Goal: Task Accomplishment & Management: Manage account settings

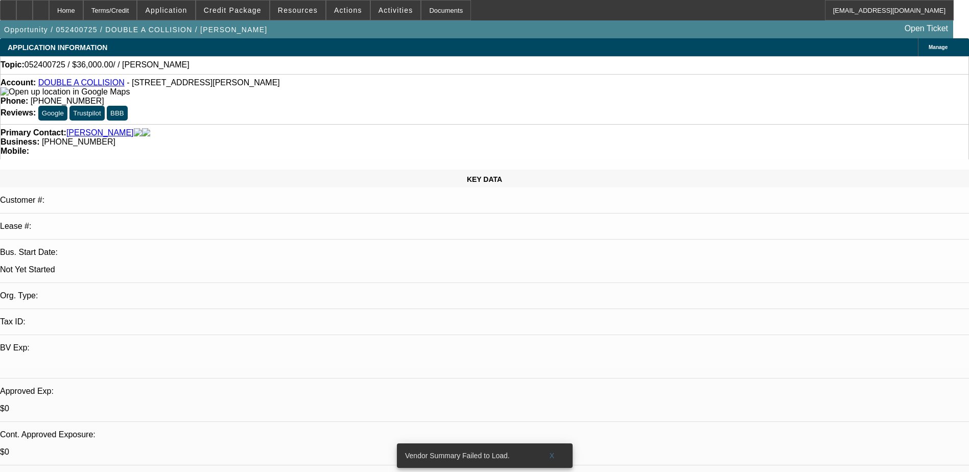
select select "0"
select select "2"
select select "0.1"
select select "1"
select select "2"
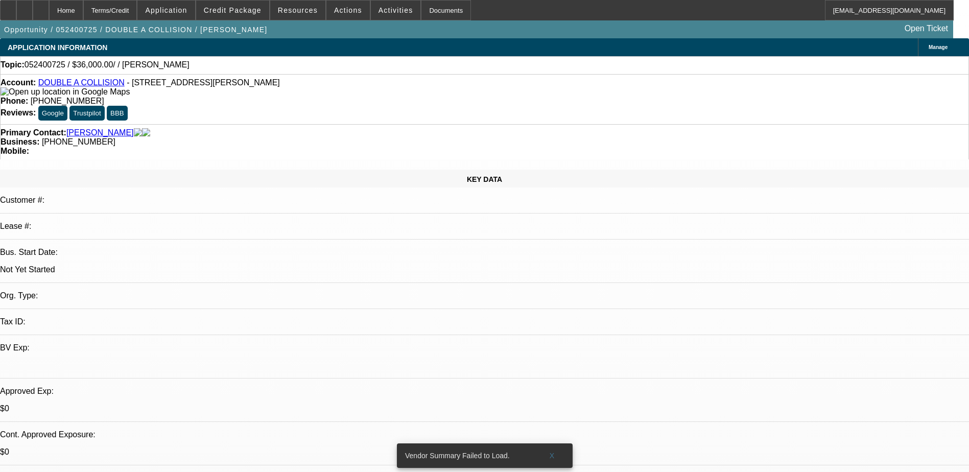
select select "4"
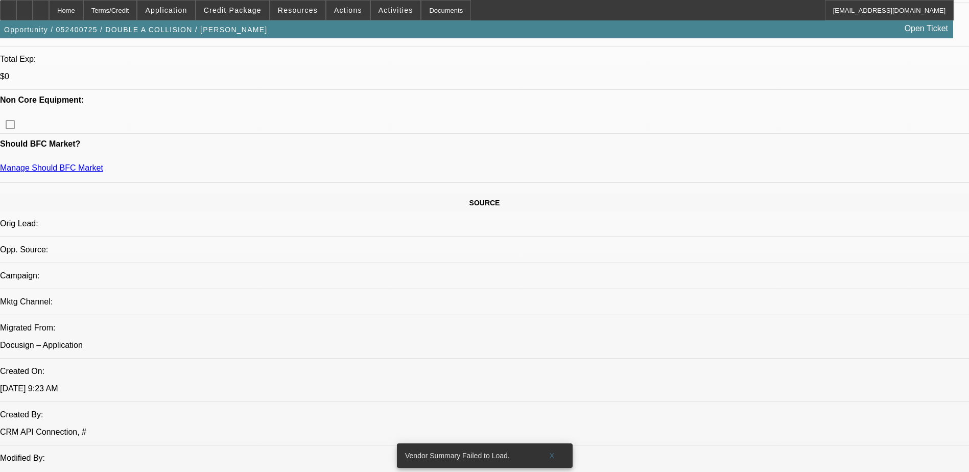
scroll to position [460, 0]
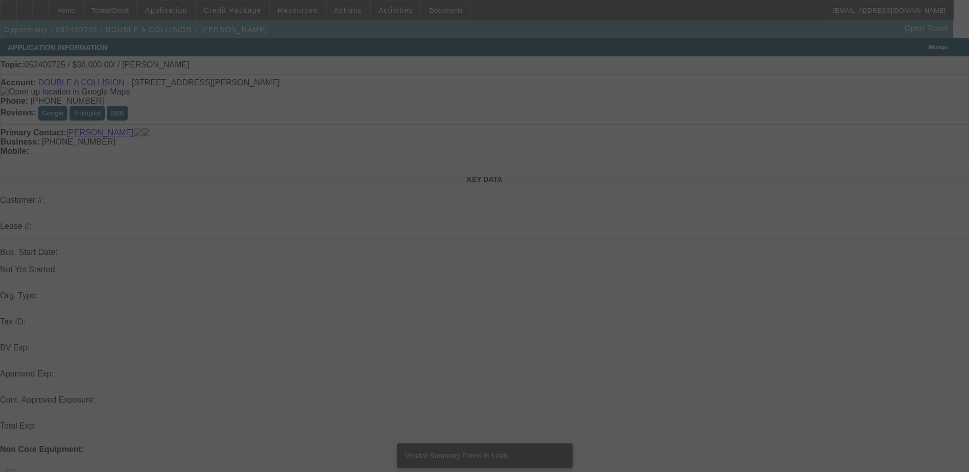
select select "0"
select select "2"
select select "0.1"
select select "4"
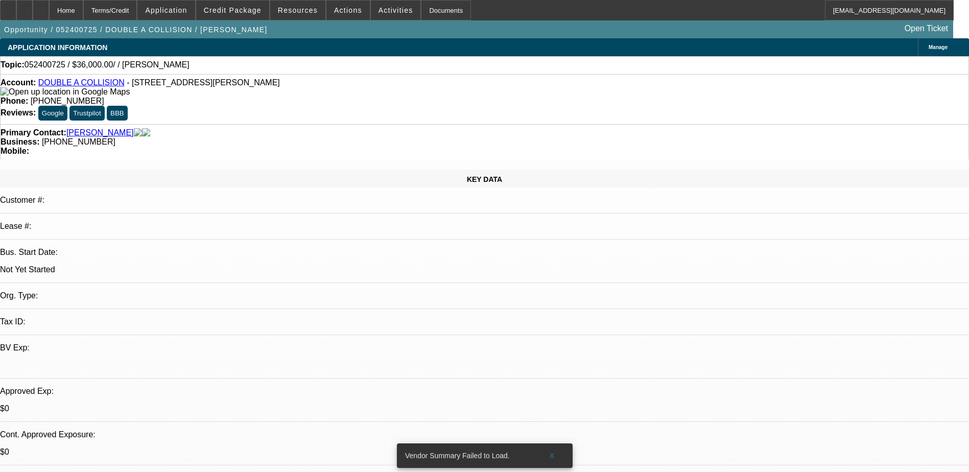
select select "0"
select select "2"
select select "0.1"
select select "4"
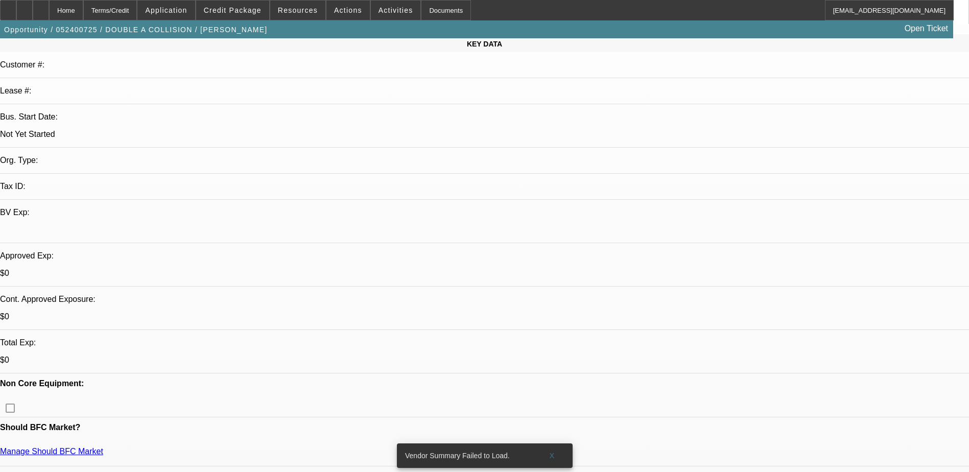
scroll to position [153, 0]
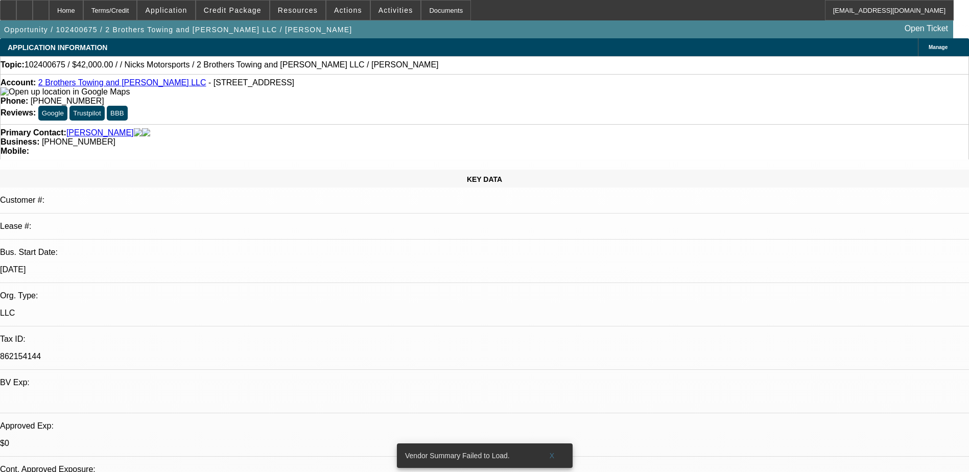
select select "0"
select select "2"
select select "0.1"
select select "1"
select select "2"
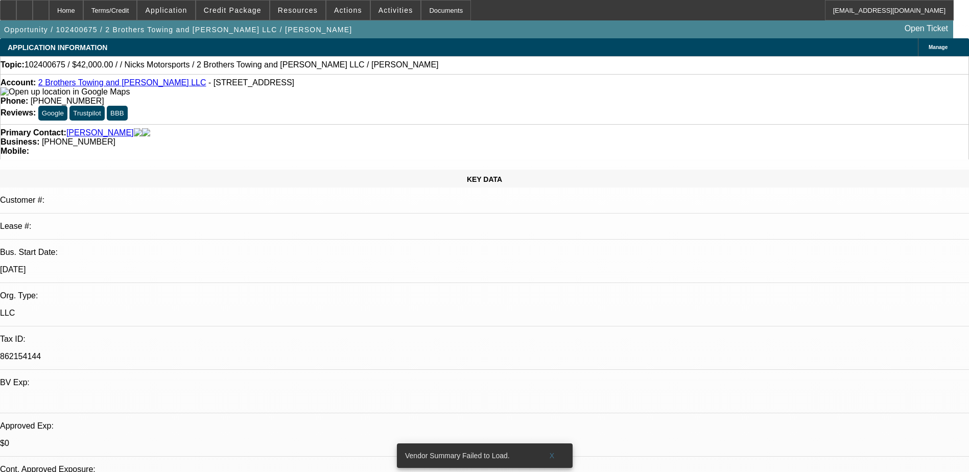
select select "4"
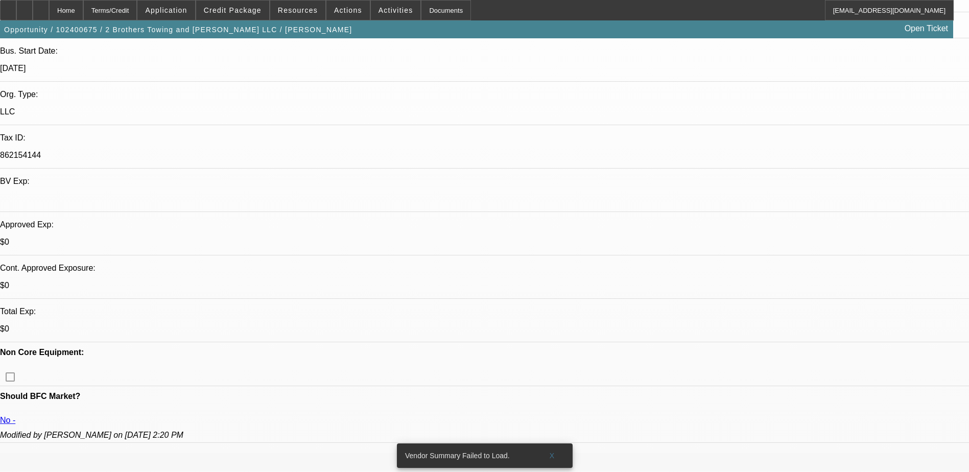
scroll to position [204, 0]
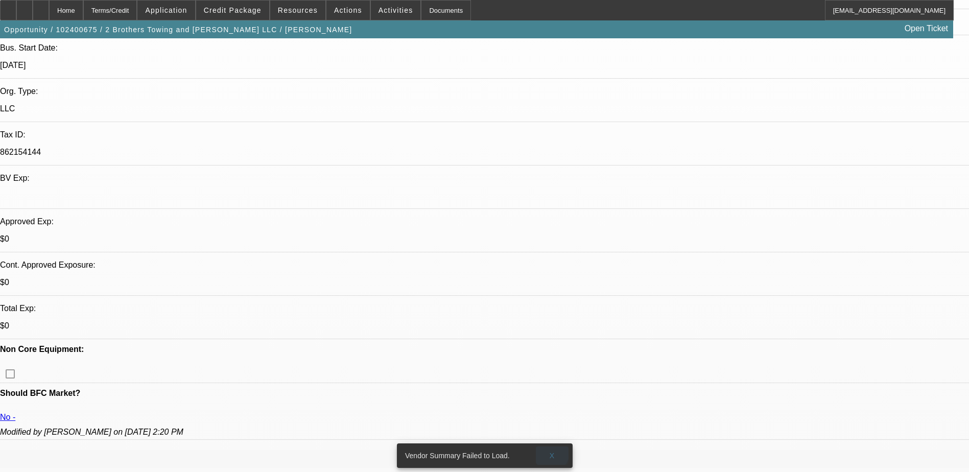
click at [551, 451] on span "X" at bounding box center [552, 455] width 6 height 8
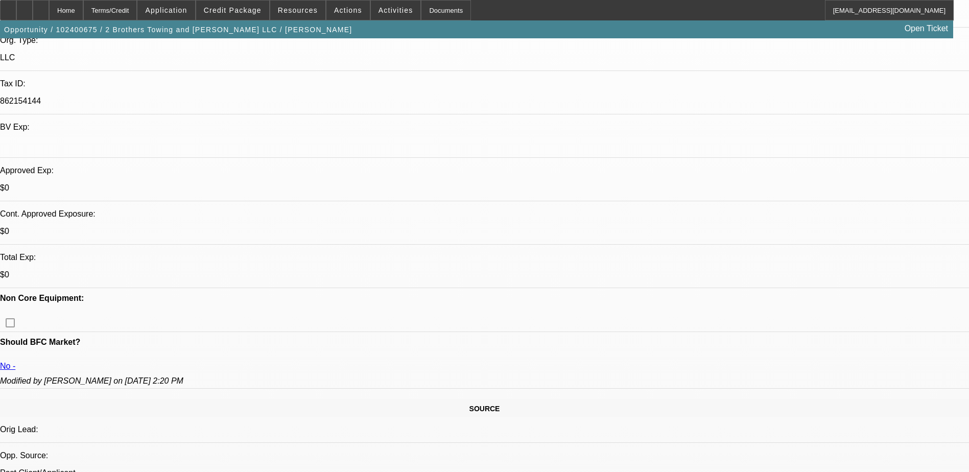
scroll to position [0, 0]
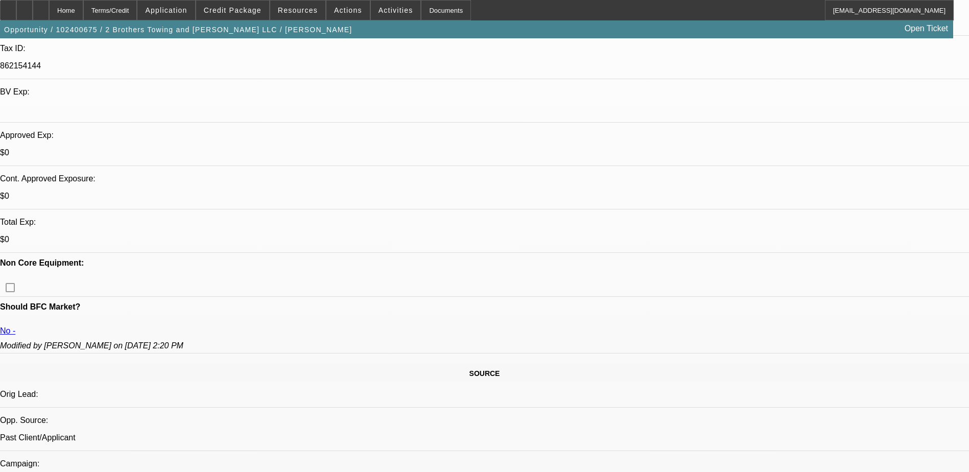
scroll to position [306, 0]
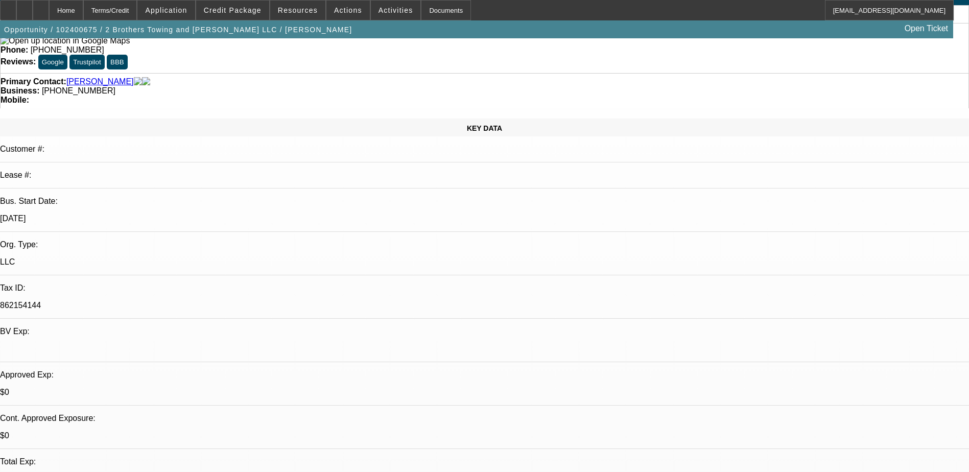
scroll to position [0, 0]
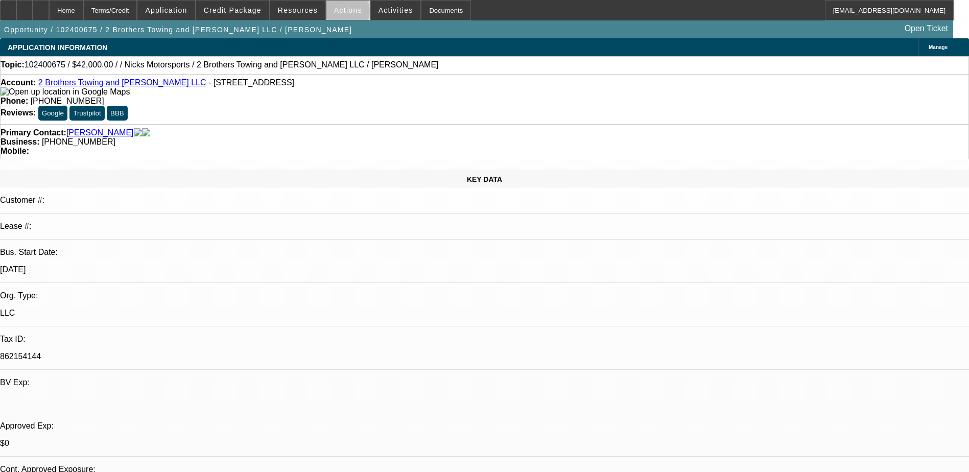
click at [342, 14] on span "Actions" at bounding box center [348, 10] width 28 height 8
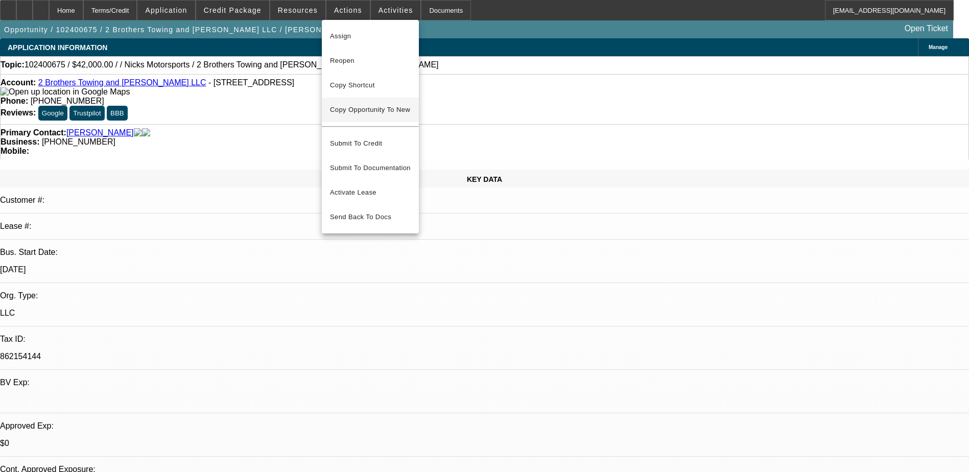
click at [371, 113] on span "Copy Opportunity To New" at bounding box center [370, 110] width 80 height 8
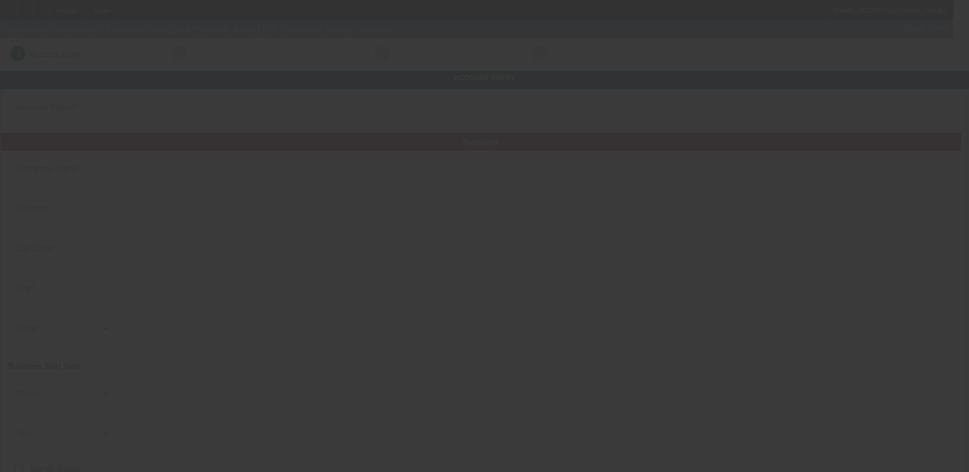
type input "2 Brothers Towing and Collison LLC"
type input "3175 Coronet Ct"
type input "34609"
type input "Spring Hill"
type input "(813) 993-9119"
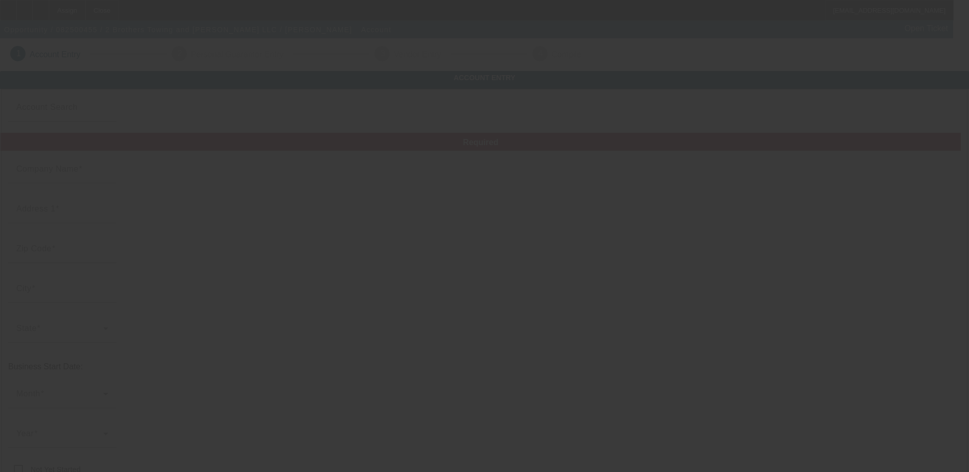
type input "a.rodriguez081@gmail.com"
type input "862154144"
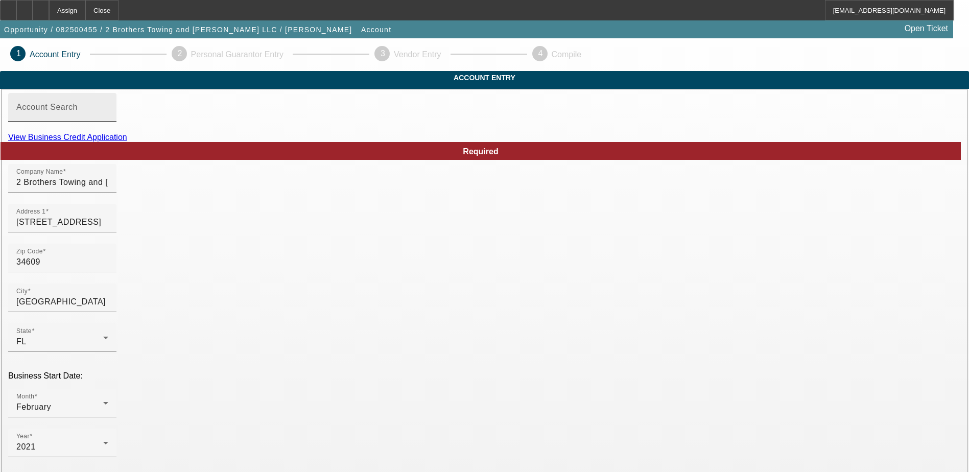
click at [108, 118] on div "Account Search" at bounding box center [62, 107] width 92 height 29
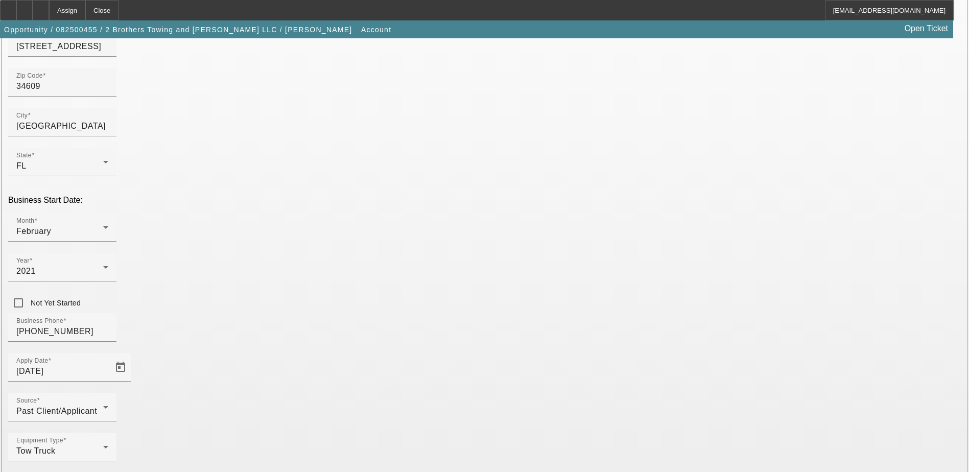
scroll to position [182, 0]
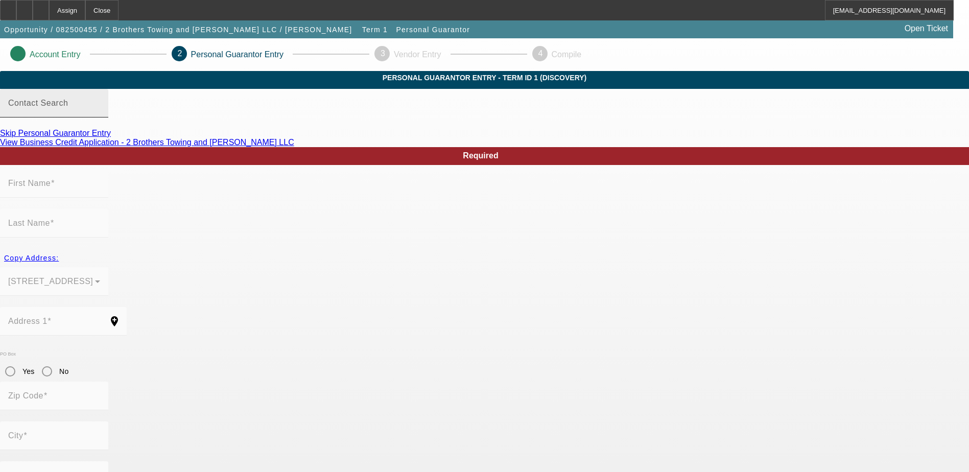
click at [68, 107] on mat-label "Contact Search" at bounding box center [38, 103] width 60 height 9
click at [100, 113] on input "Contact Search" at bounding box center [54, 107] width 92 height 12
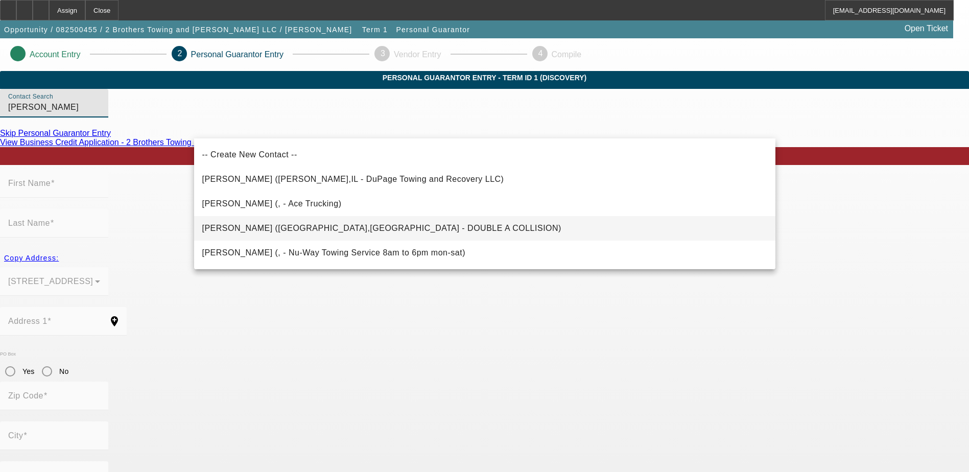
click at [325, 229] on span "Rodriguez, Alex (Spring Hill,FL - DOUBLE A COLLISION)" at bounding box center [381, 228] width 359 height 9
type input "Rodriguez, Alex (Spring Hill,FL - DOUBLE A COLLISION)"
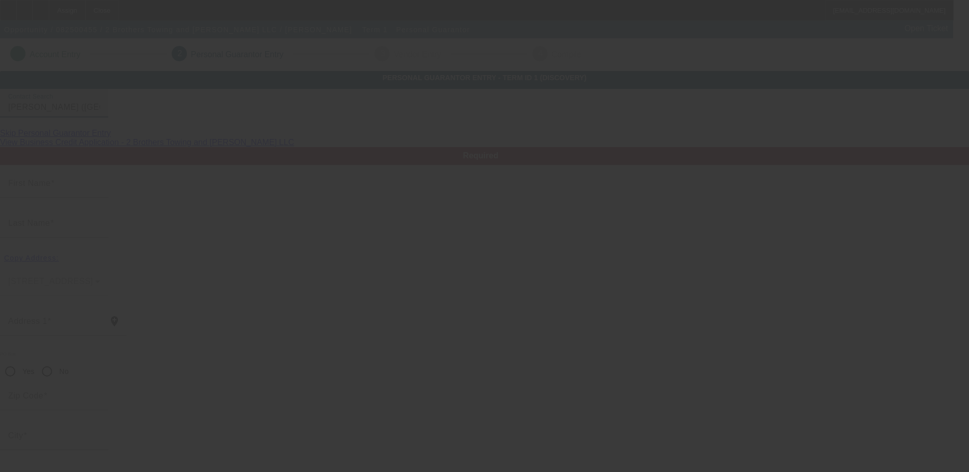
type input "Alex"
type input "Rodriguez"
type input "3175 Coronet Ct"
radio input "true"
type input "34609"
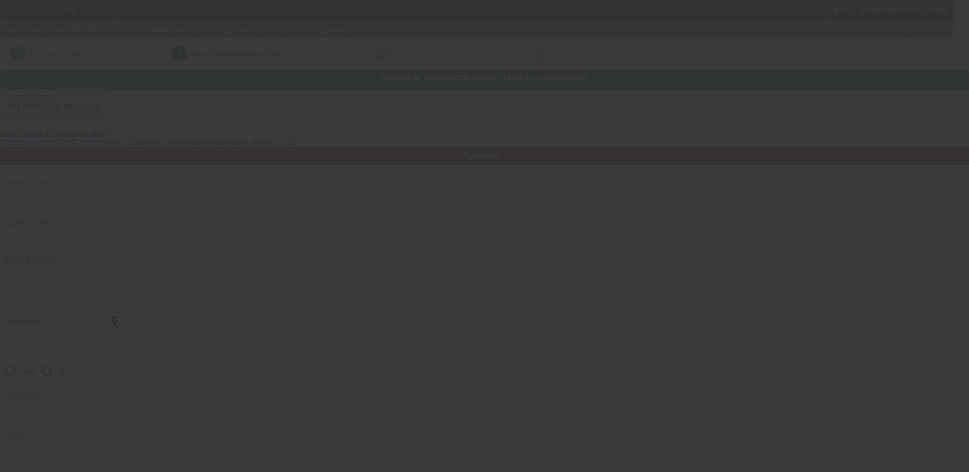
type input "Spring Hill"
type input "(917) 863-4404"
type input "100"
type input "075-66-2306"
type input "a.rodriguez081@gmail.com"
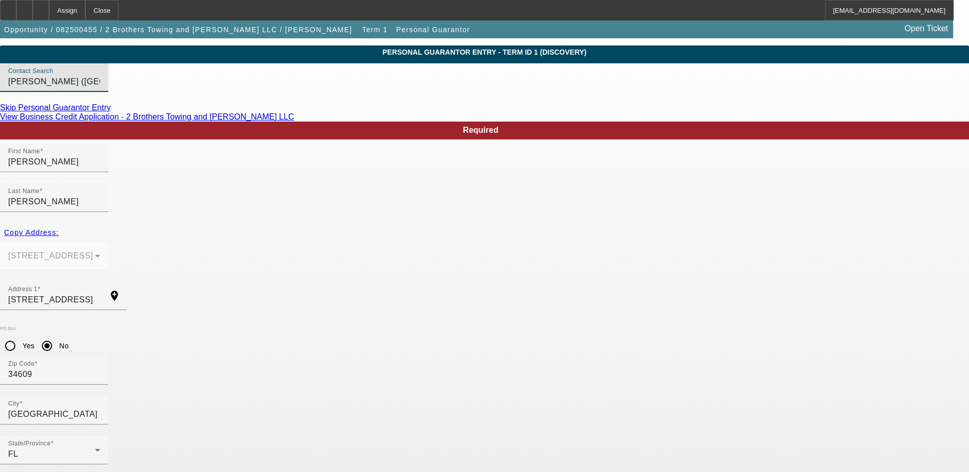
scroll to position [37, 0]
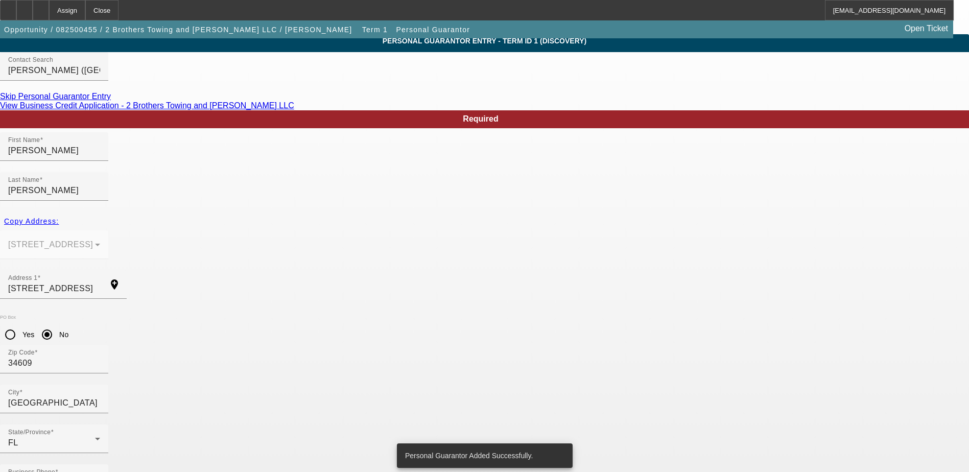
scroll to position [0, 0]
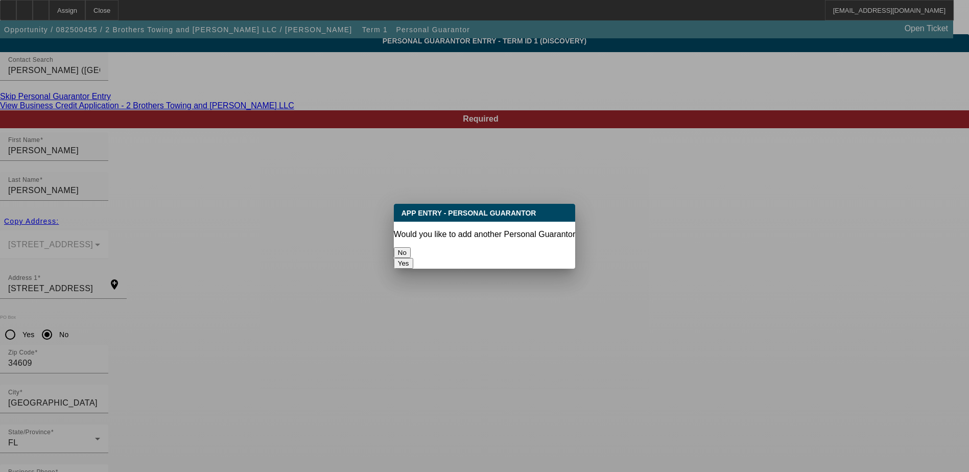
click at [411, 252] on button "No" at bounding box center [402, 252] width 17 height 11
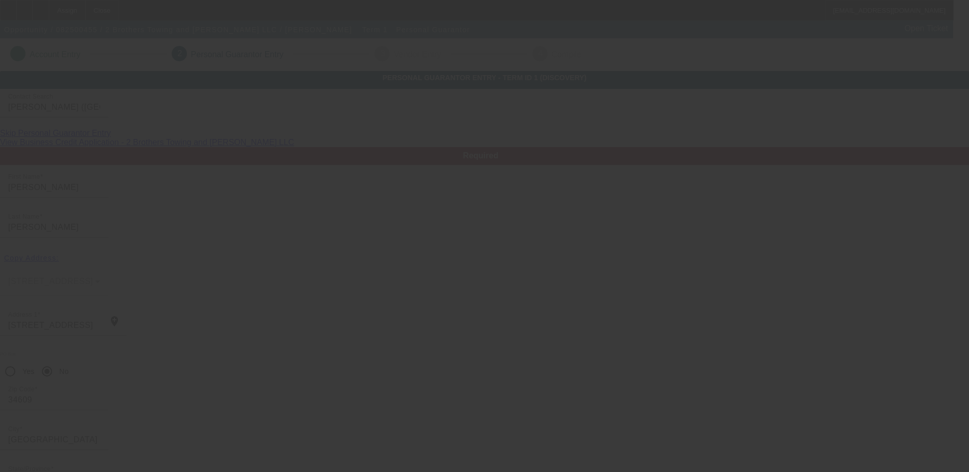
scroll to position [37, 0]
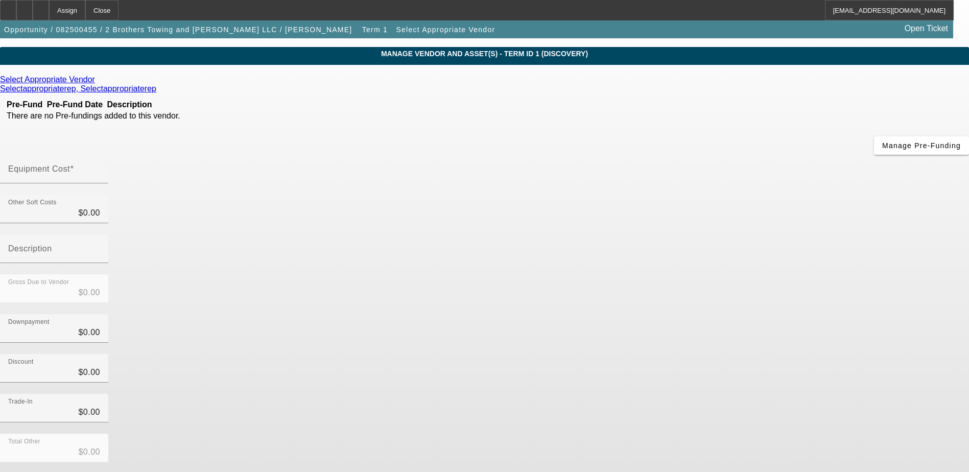
scroll to position [45, 0]
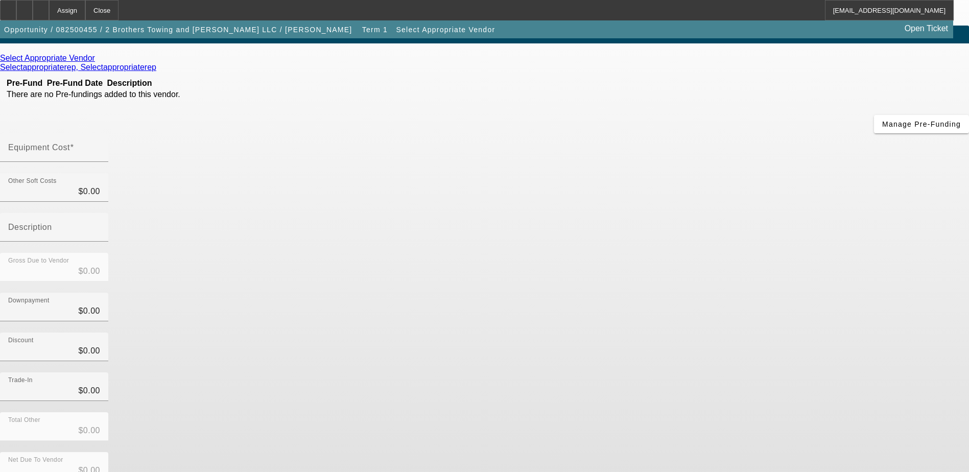
click at [100, 146] on input "Equipment Cost" at bounding box center [54, 152] width 92 height 12
type input "5"
type input "$5.00"
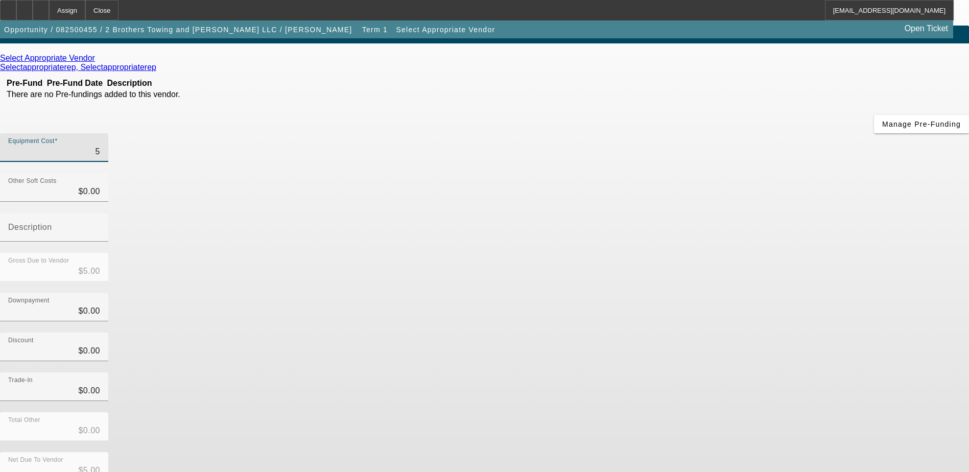
type input "55"
type input "$55.00"
type input "550"
type input "$550.00"
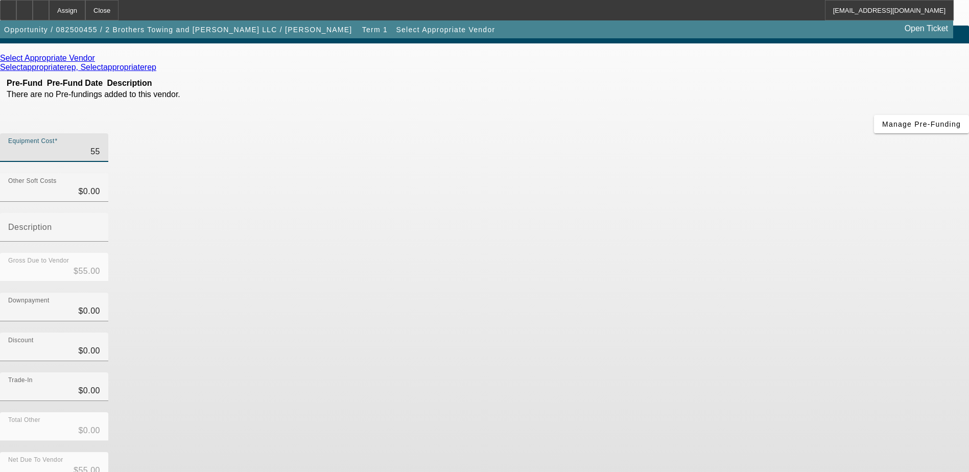
type input "$550.00"
type input "5500"
type input "$5,500.00"
type input "55000"
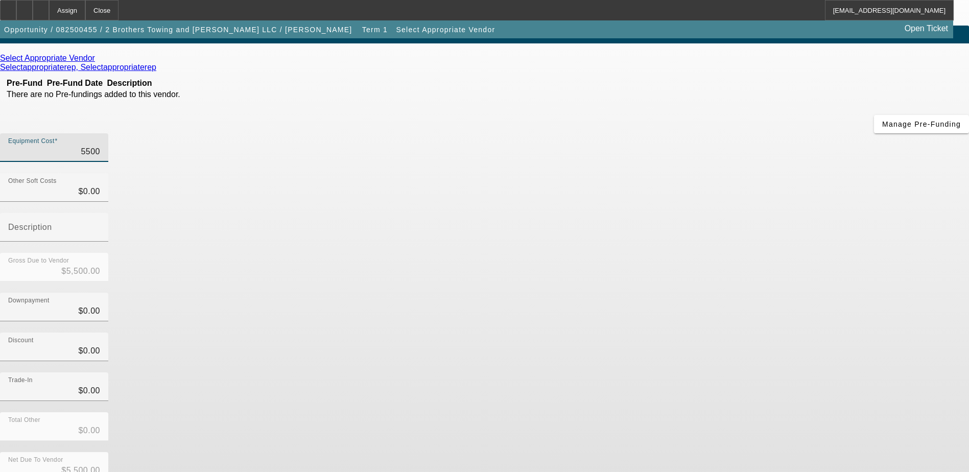
type input "$55,000.00"
drag, startPoint x: 593, startPoint y: 82, endPoint x: 595, endPoint y: 97, distance: 14.9
click at [100, 146] on input "55000" at bounding box center [54, 152] width 92 height 12
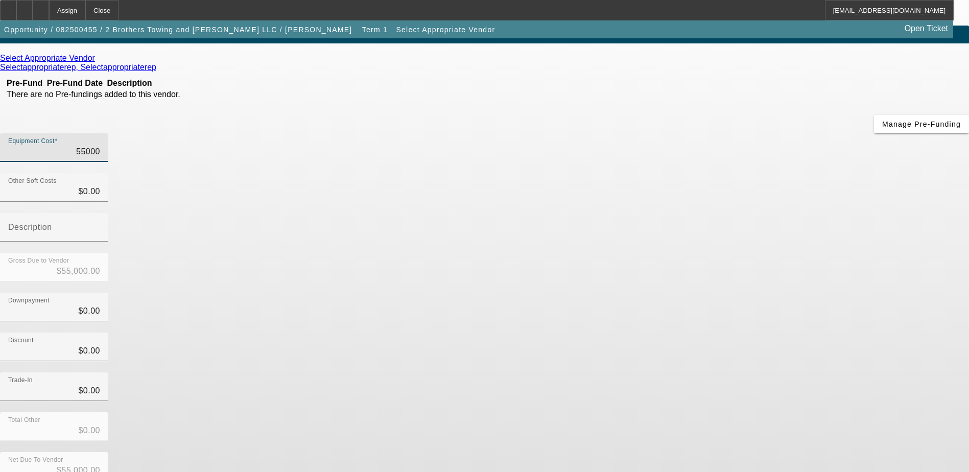
type input "5000"
type input "$5,000.00"
type input "000"
type input "$0.00"
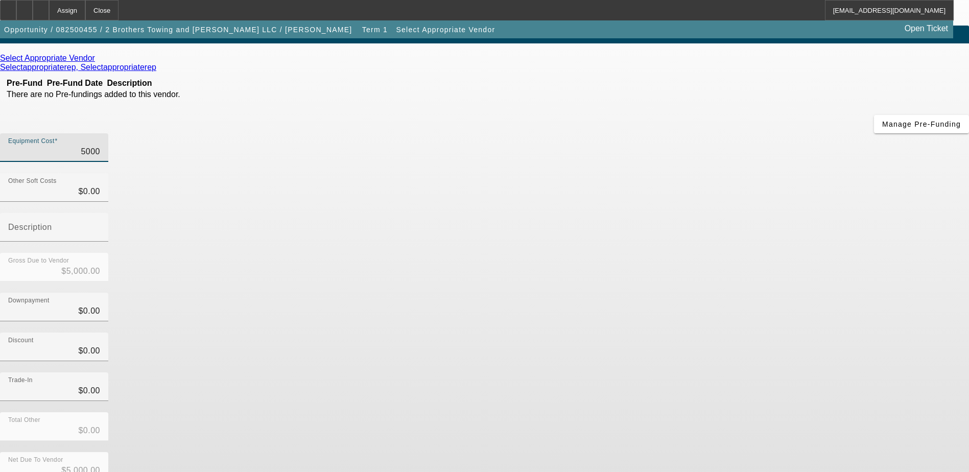
type input "$0.00"
type input "6000"
type input "$6,000.00"
type input "60000"
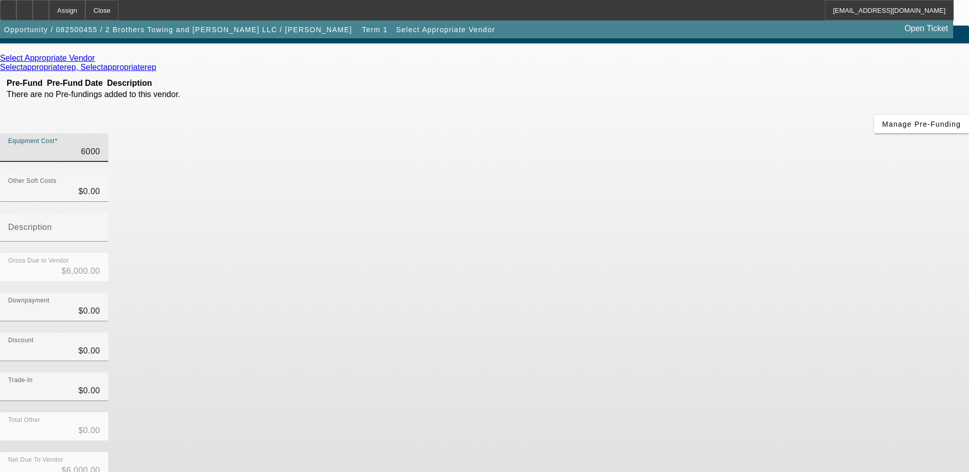
type input "$60,000.00"
click at [664, 293] on div "Downpayment $0.00" at bounding box center [484, 313] width 969 height 40
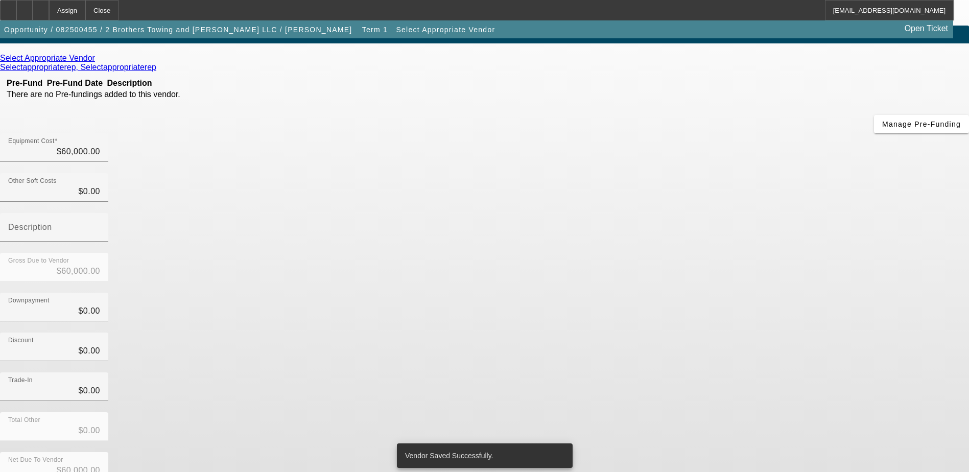
scroll to position [0, 0]
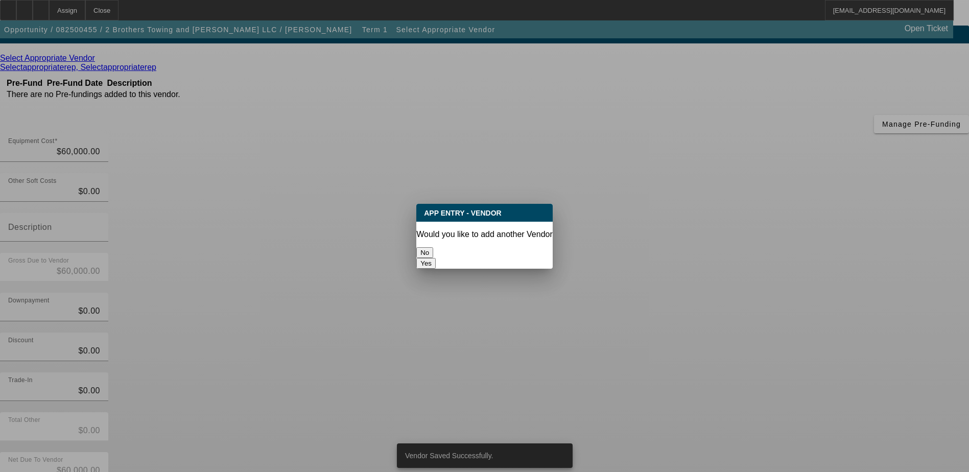
click at [448, 247] on div "No" at bounding box center [484, 252] width 136 height 11
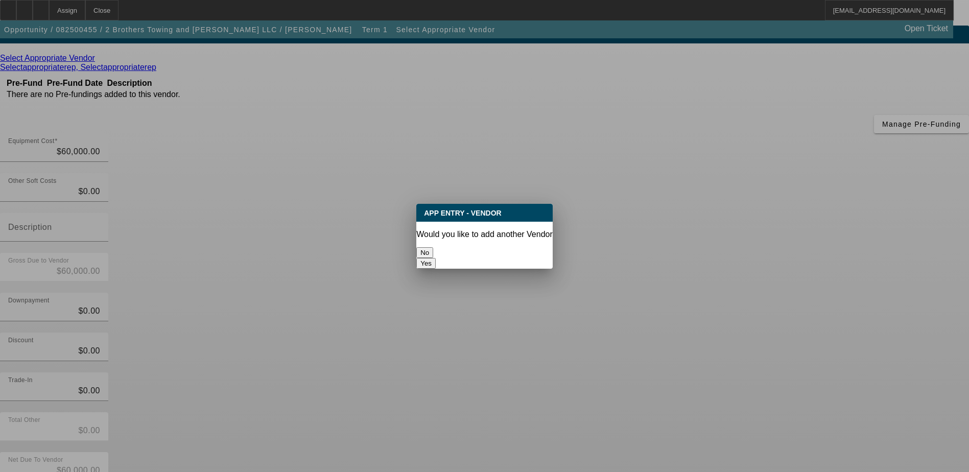
click at [433, 247] on button "No" at bounding box center [424, 252] width 17 height 11
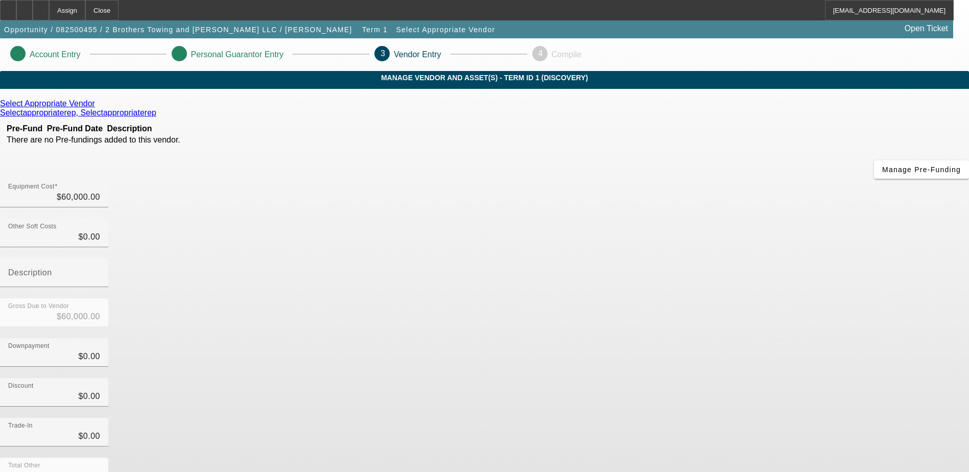
scroll to position [45, 0]
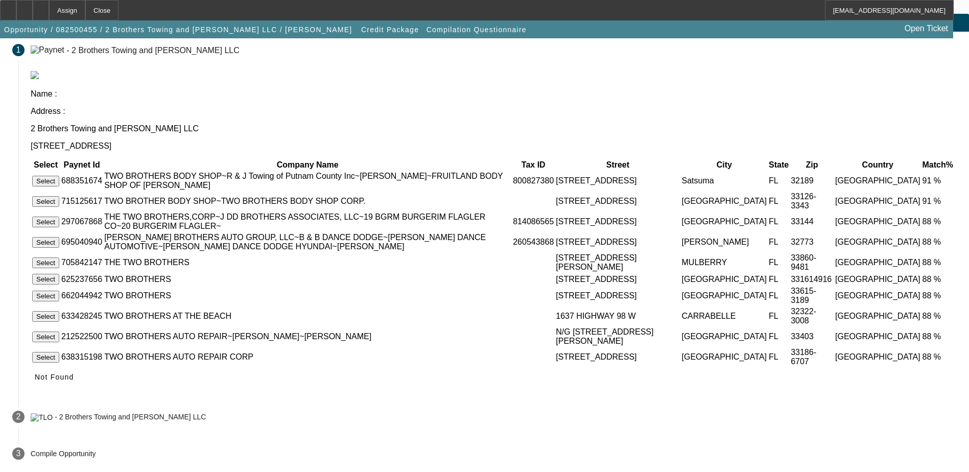
scroll to position [59, 0]
click at [35, 380] on icon at bounding box center [35, 377] width 0 height 8
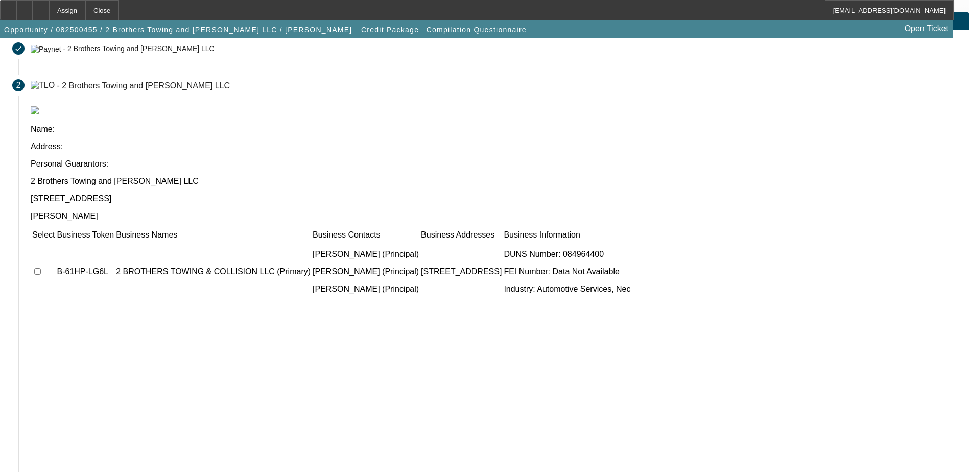
click at [114, 241] on td "B-61HP-LG6L" at bounding box center [85, 271] width 58 height 61
click at [55, 241] on td at bounding box center [43, 271] width 23 height 61
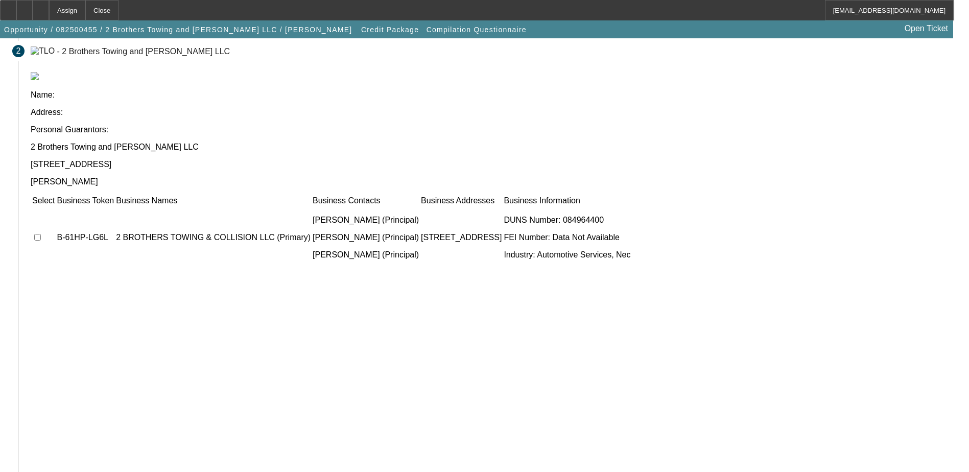
click at [41, 234] on input "checkbox" at bounding box center [37, 237] width 7 height 7
checkbox input "true"
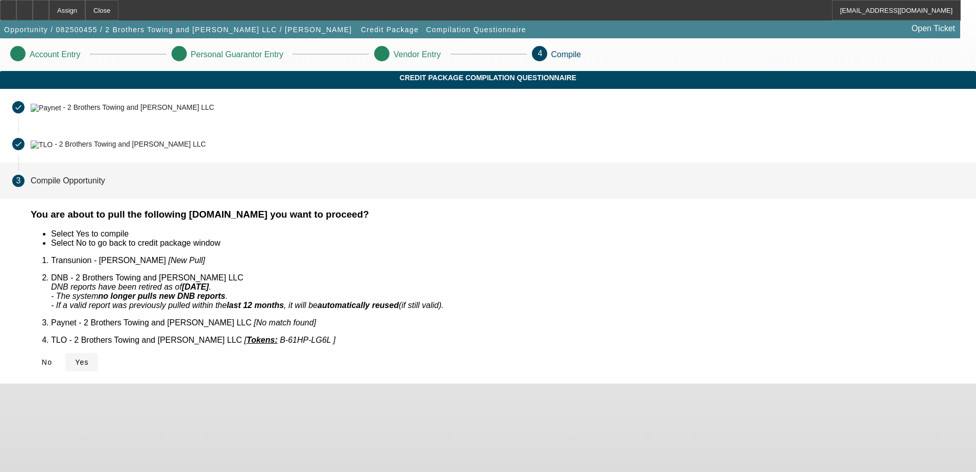
click at [89, 358] on span "Yes" at bounding box center [82, 362] width 14 height 8
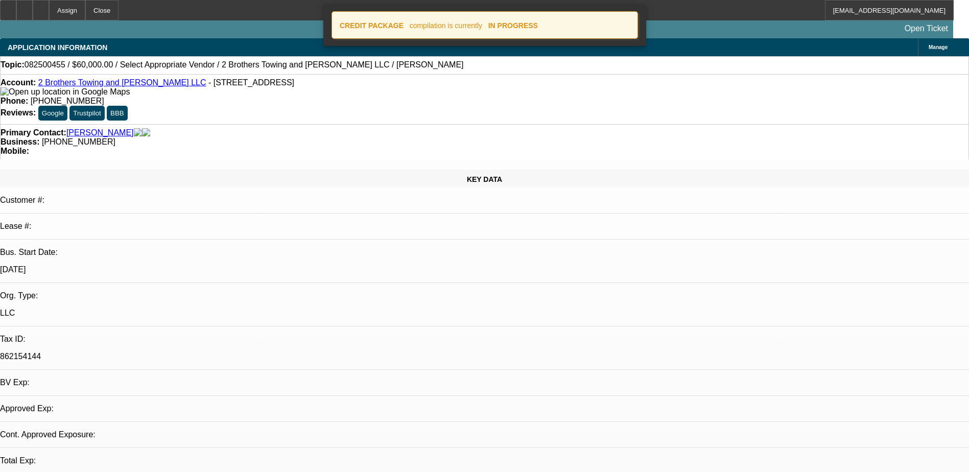
select select "0"
select select "2"
select select "0.1"
select select "4"
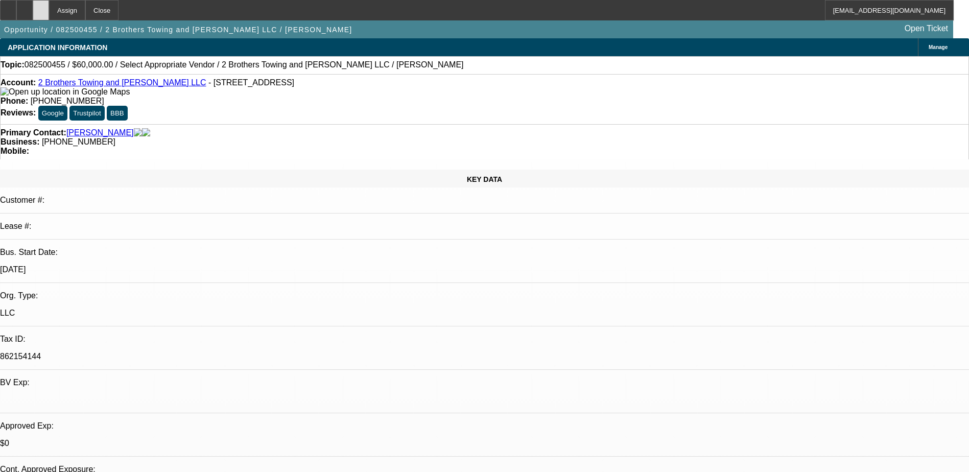
click at [41, 7] on icon at bounding box center [41, 7] width 0 height 0
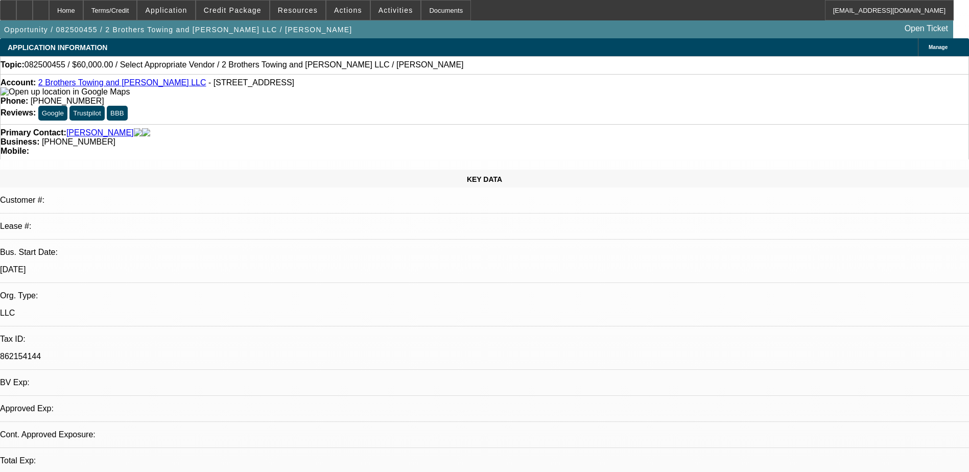
select select "0"
select select "2"
select select "0.1"
select select "4"
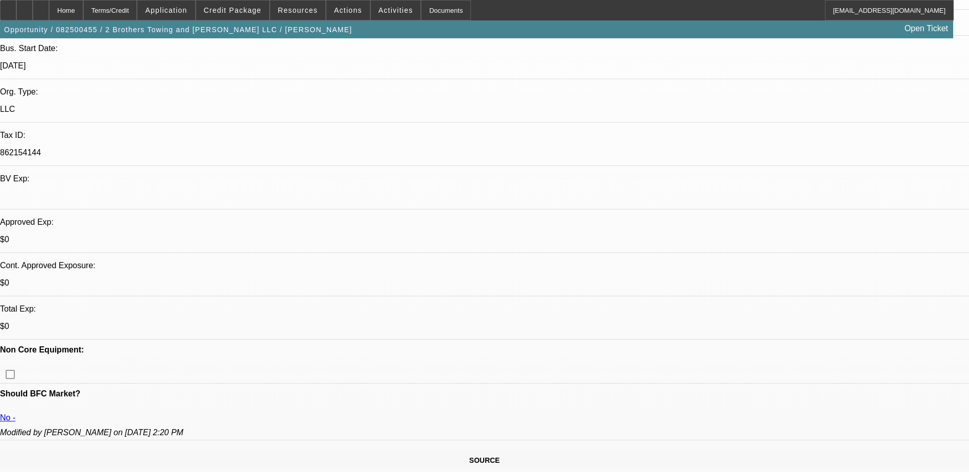
scroll to position [204, 0]
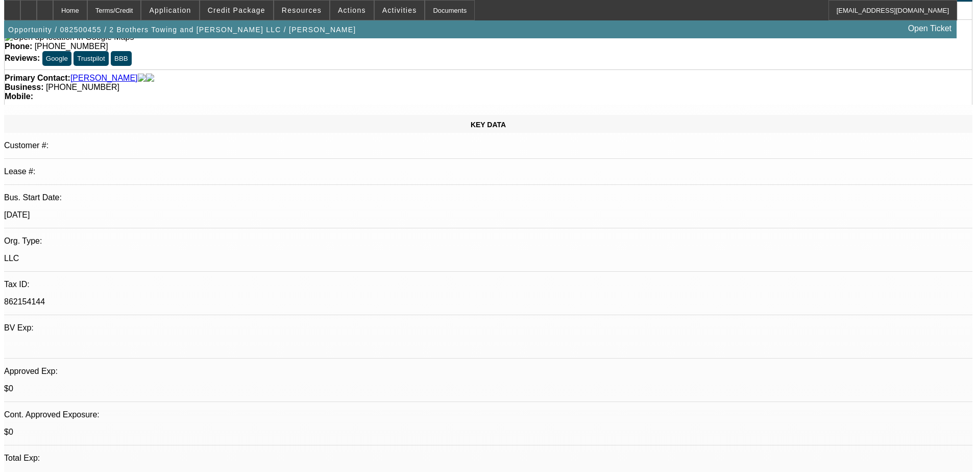
scroll to position [0, 0]
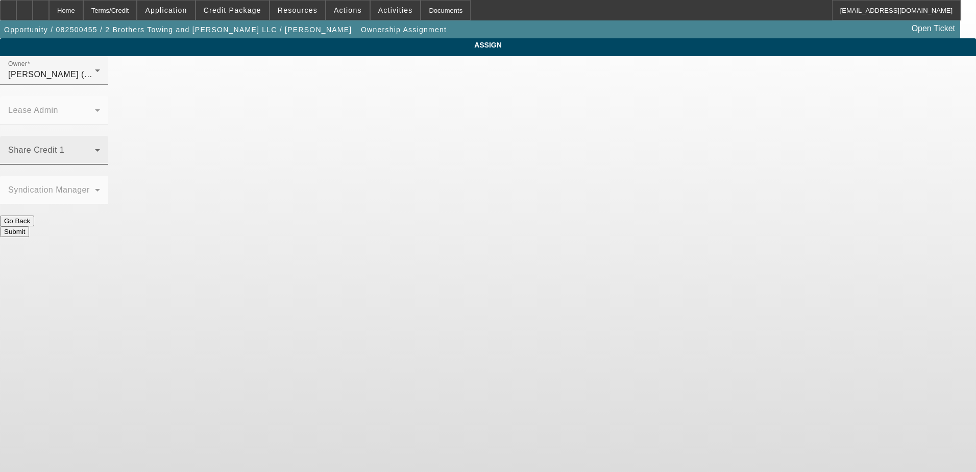
click at [95, 148] on span at bounding box center [51, 154] width 87 height 12
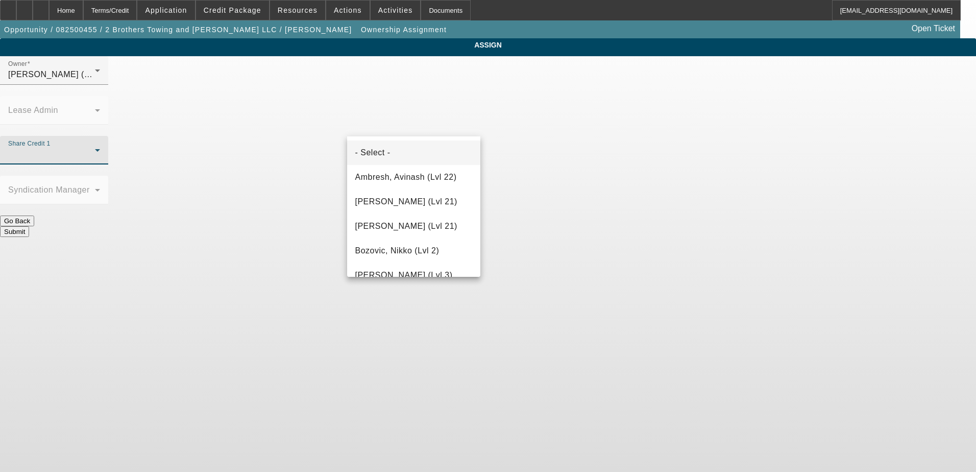
click at [423, 130] on div at bounding box center [488, 236] width 976 height 472
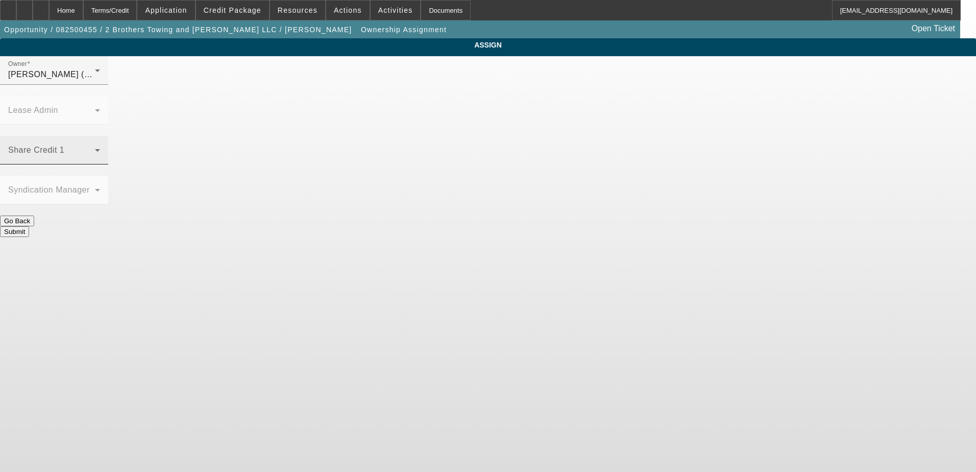
click at [95, 148] on span at bounding box center [51, 154] width 87 height 12
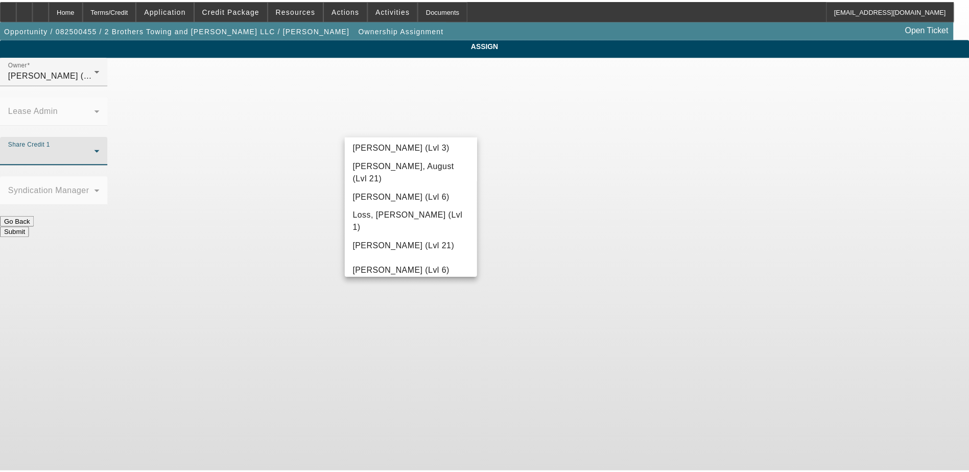
scroll to position [715, 0]
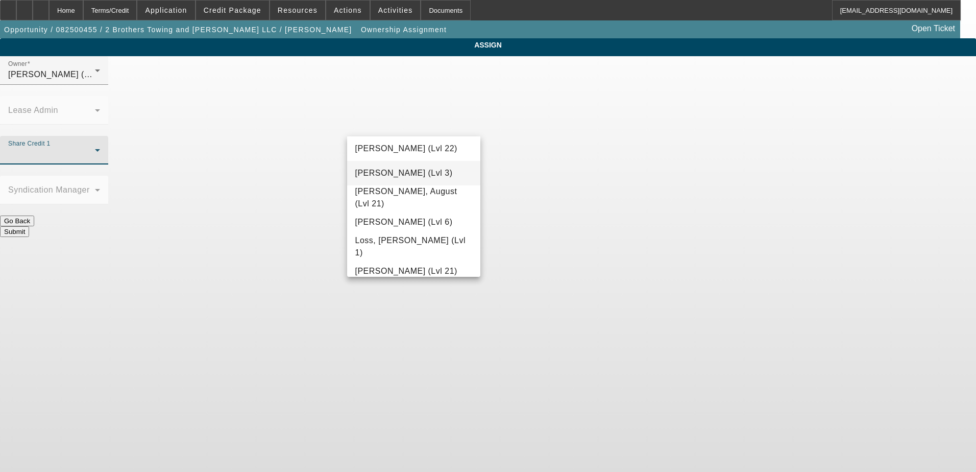
click at [420, 168] on span "Leach, Ethan (Lvl 3)" at bounding box center [404, 173] width 98 height 12
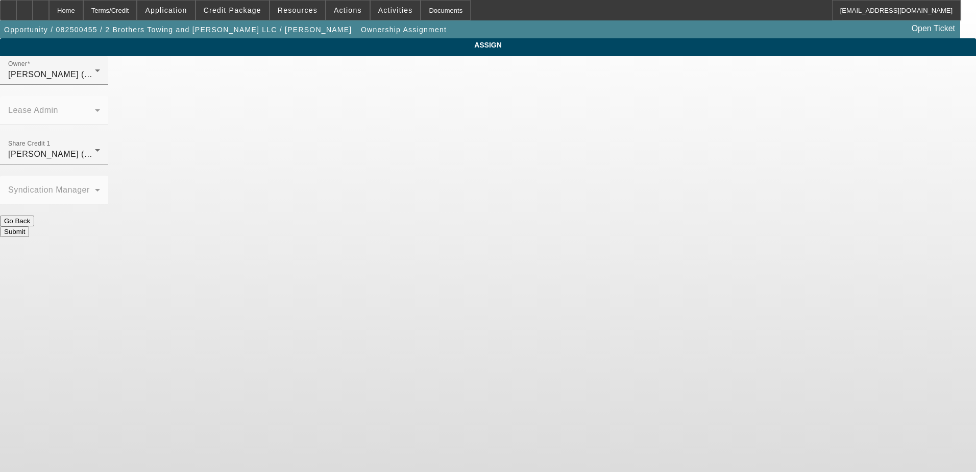
click at [29, 226] on button "Submit" at bounding box center [14, 231] width 29 height 11
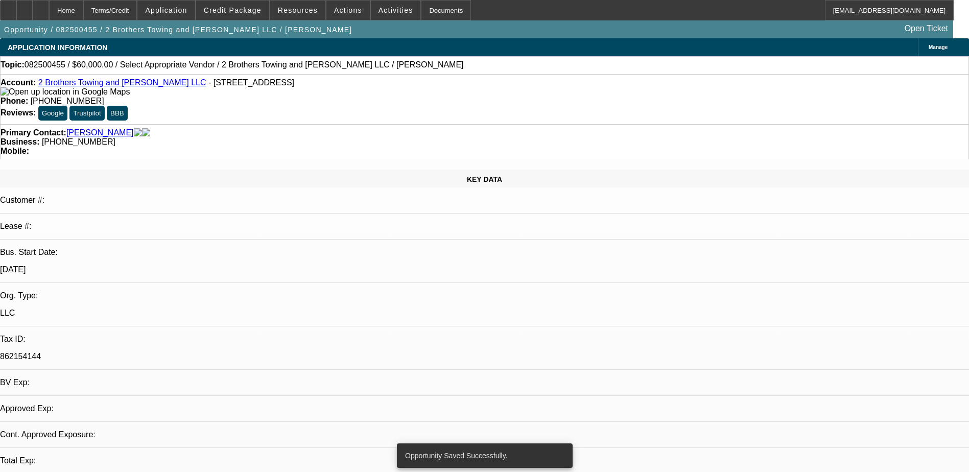
select select "0"
select select "2"
select select "0.1"
select select "4"
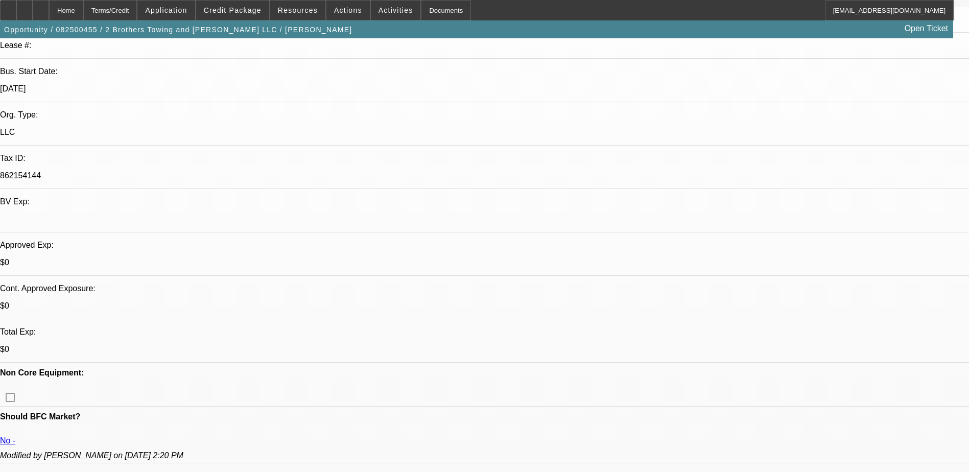
scroll to position [204, 0]
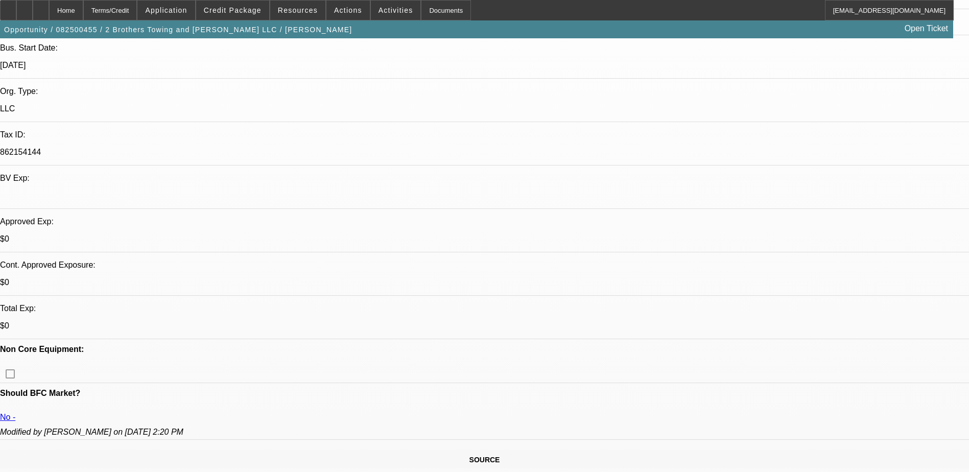
radio input "true"
type textarea "Prospected Alex on a dupe account, said his credit is better than it was last y…"
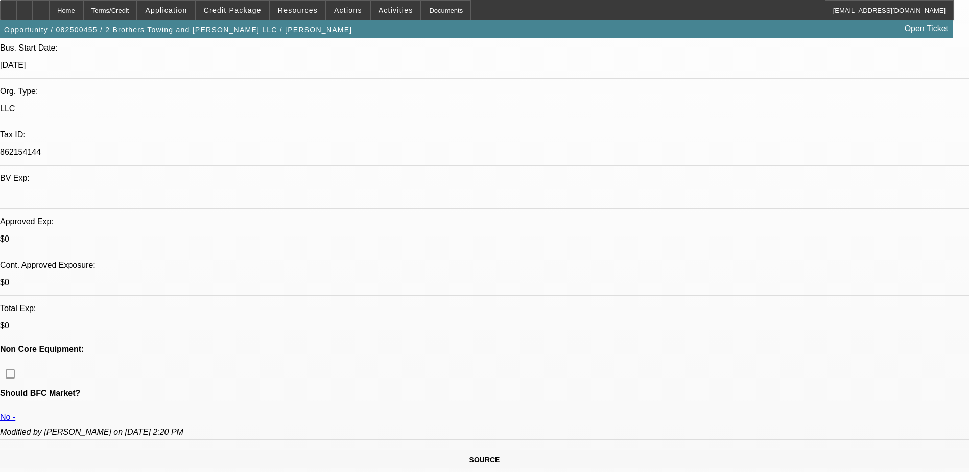
radio input "true"
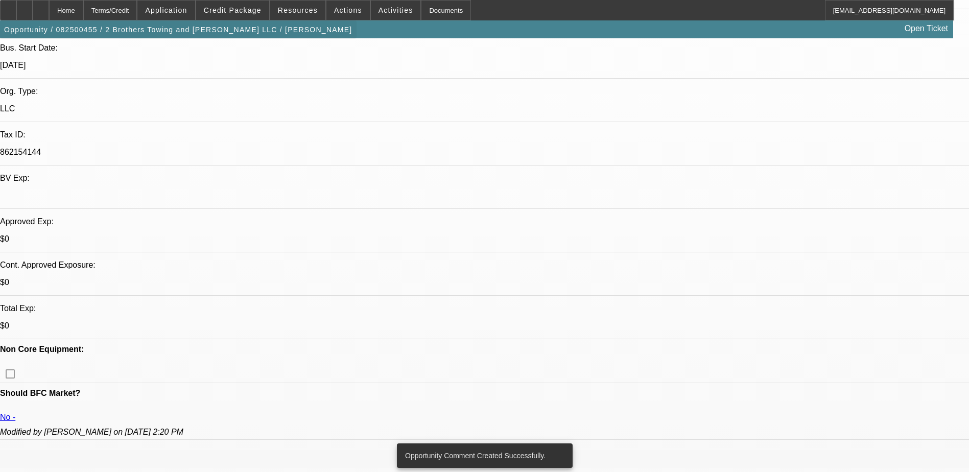
drag, startPoint x: 91, startPoint y: 19, endPoint x: 85, endPoint y: 31, distance: 12.6
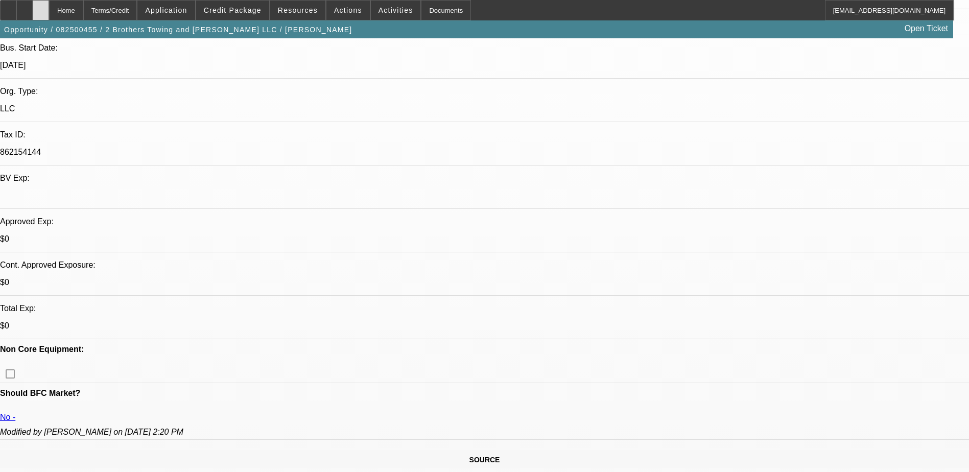
click at [49, 13] on div at bounding box center [41, 10] width 16 height 20
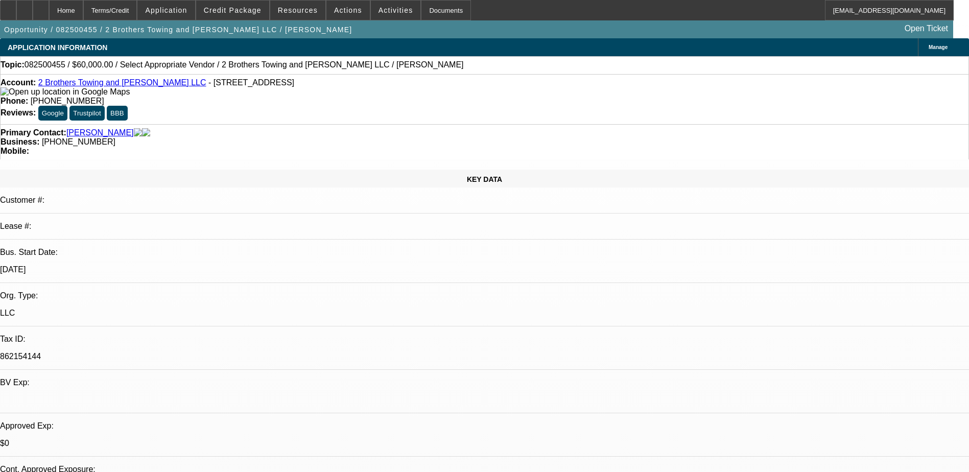
select select "0"
select select "2"
select select "0.1"
select select "4"
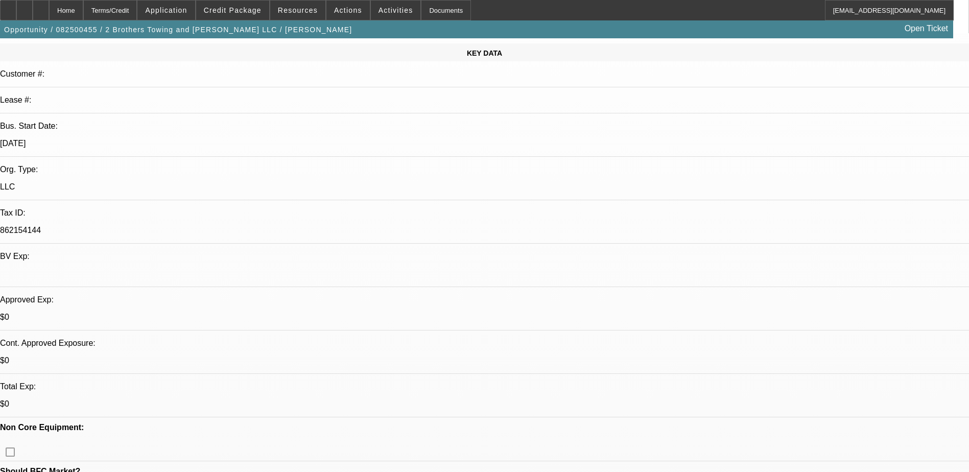
scroll to position [153, 0]
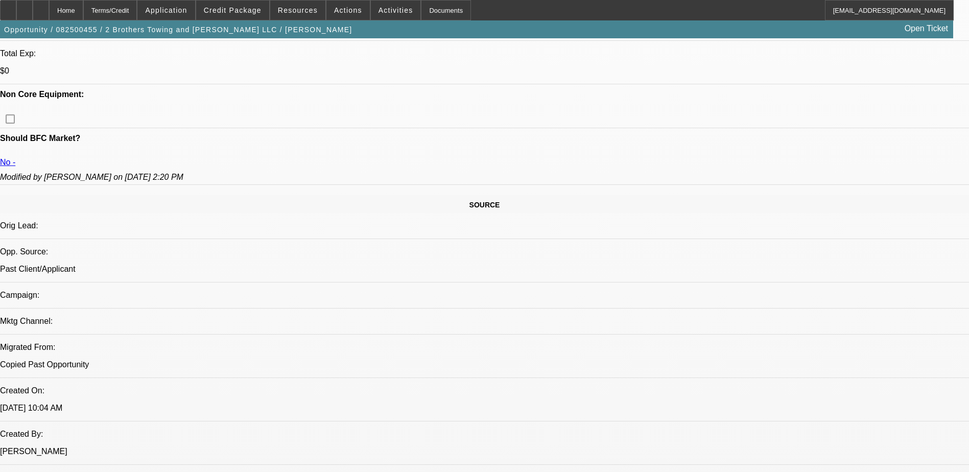
scroll to position [460, 0]
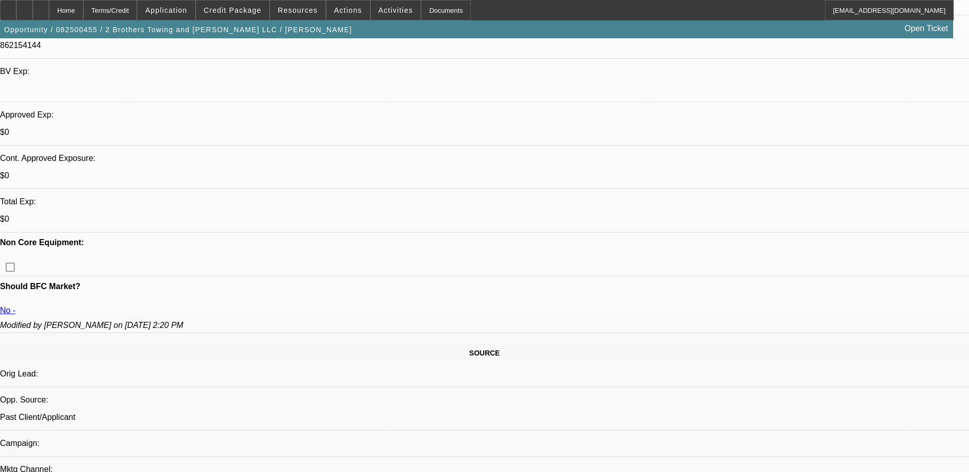
scroll to position [306, 0]
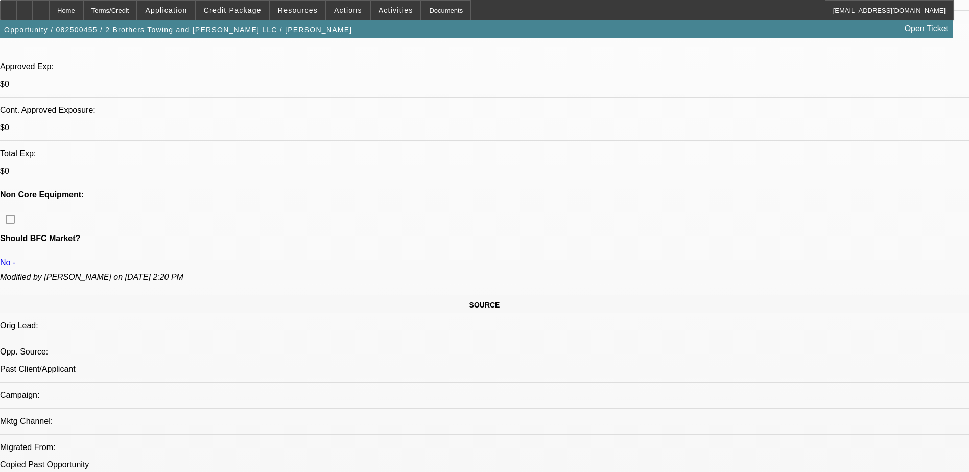
scroll to position [408, 0]
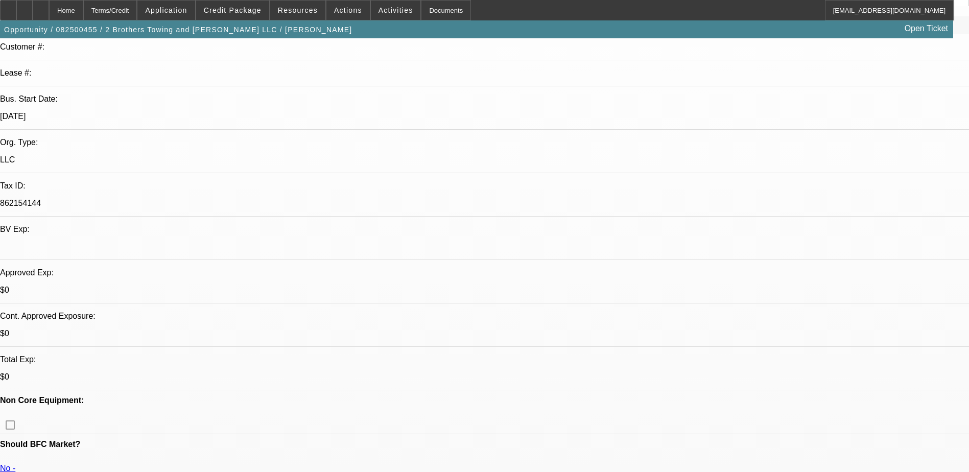
scroll to position [0, 0]
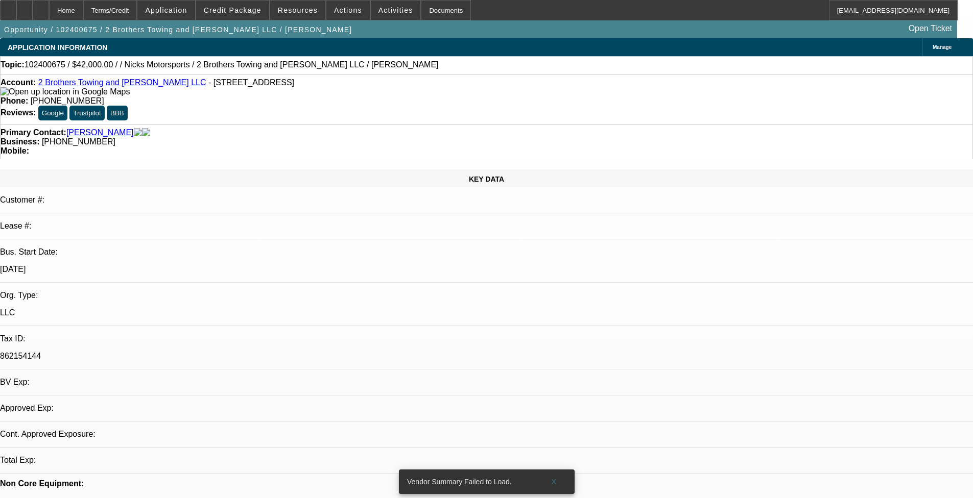
select select "0"
select select "2"
select select "0.1"
select select "1"
select select "2"
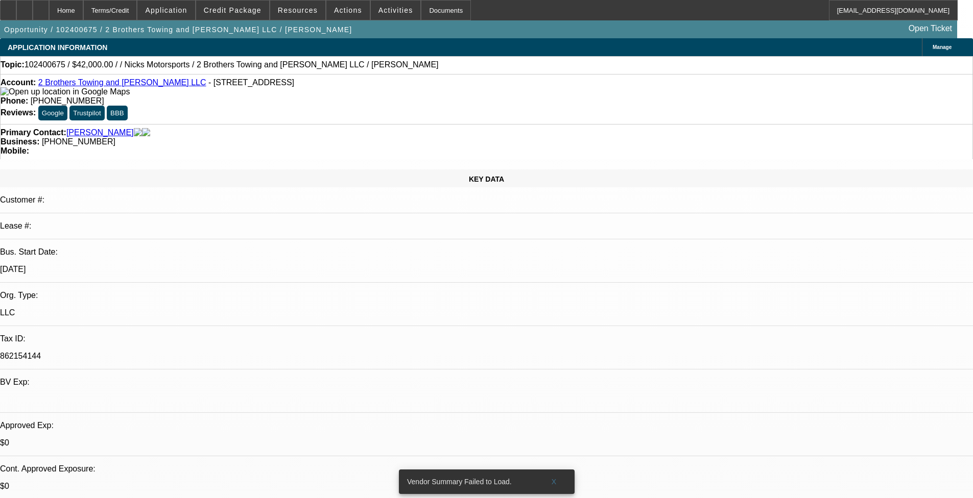
select select "4"
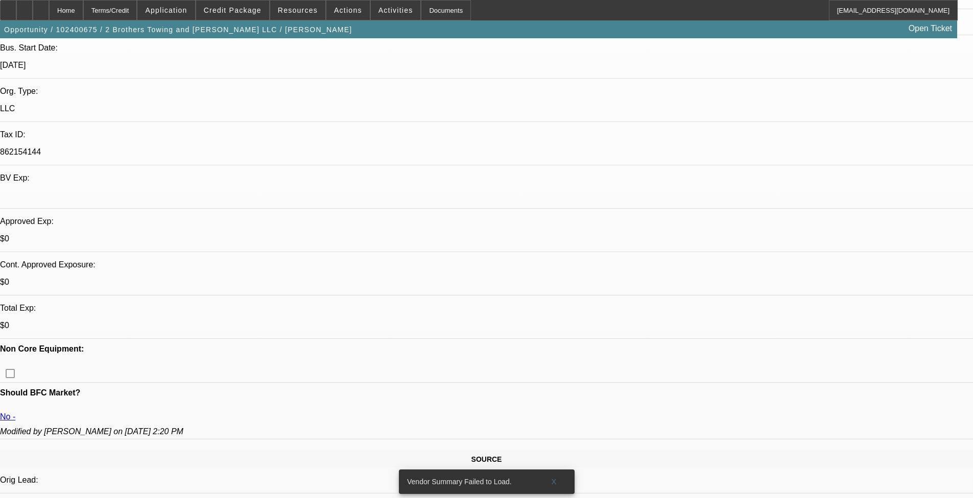
scroll to position [32, 0]
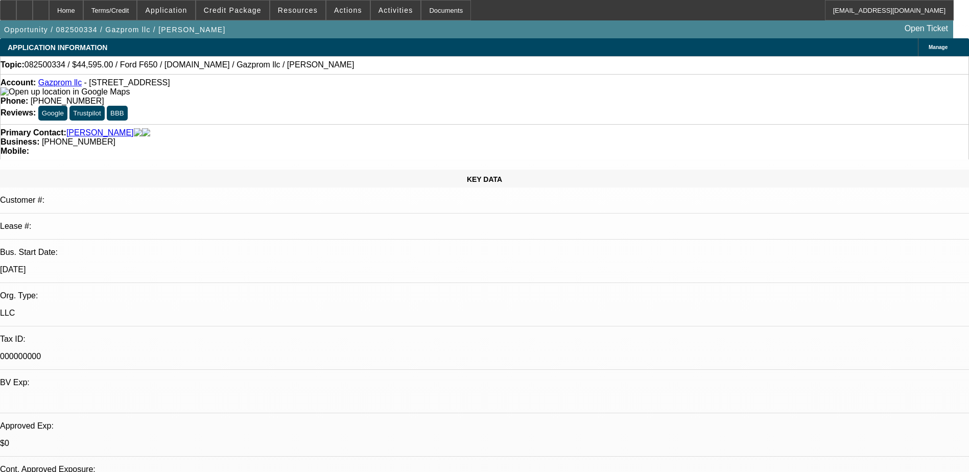
select select "0"
select select "2"
select select "0.1"
select select "4"
select select "0.2"
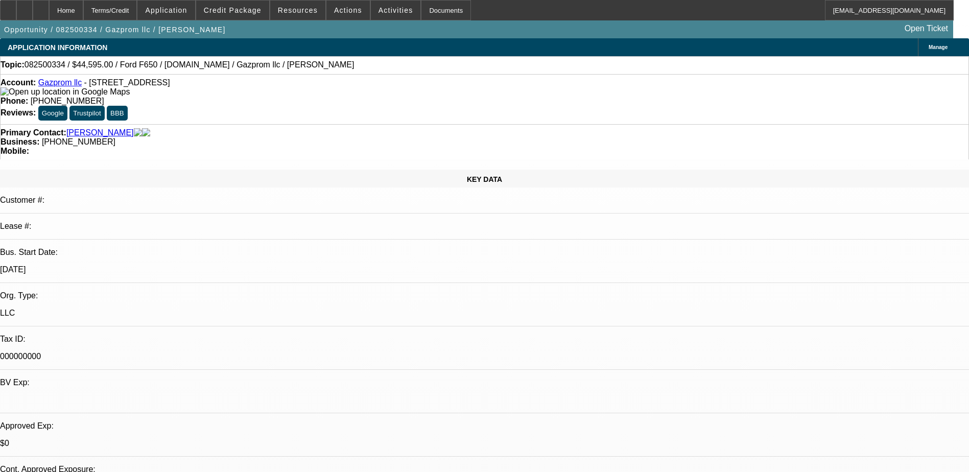
select select "0"
select select "2"
select select "0.1"
select select "4"
drag, startPoint x: 406, startPoint y: 89, endPoint x: 354, endPoint y: 86, distance: 52.2
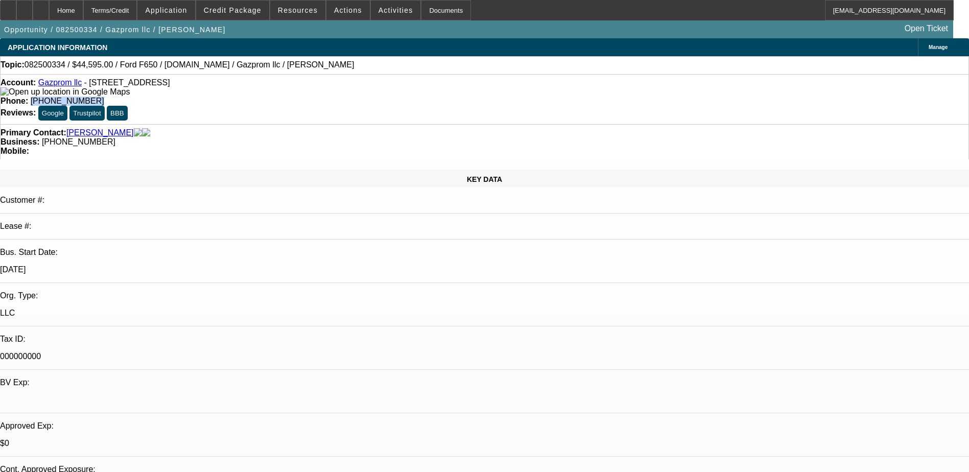
click at [354, 96] on div "Phone: [PHONE_NUMBER]" at bounding box center [485, 100] width 968 height 9
copy span "[PHONE_NUMBER]"
select select "0"
select select "2"
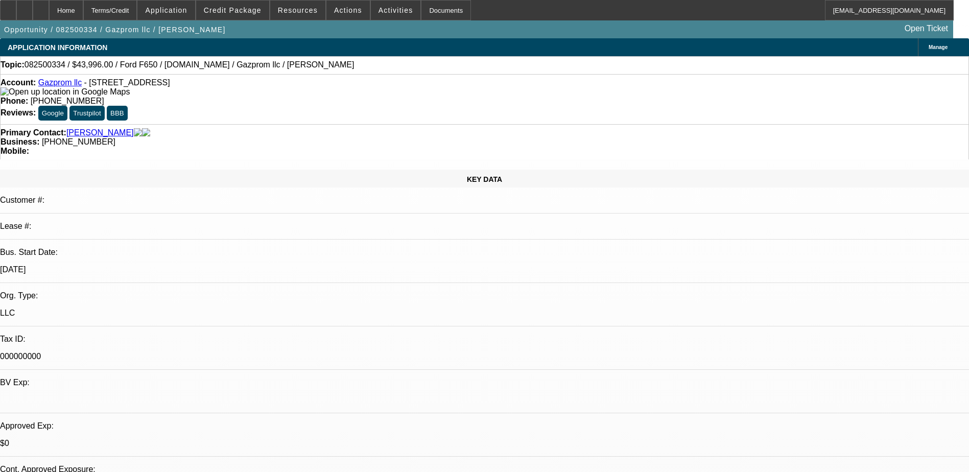
select select "0.1"
select select "4"
select select "0.2"
select select "0"
select select "2"
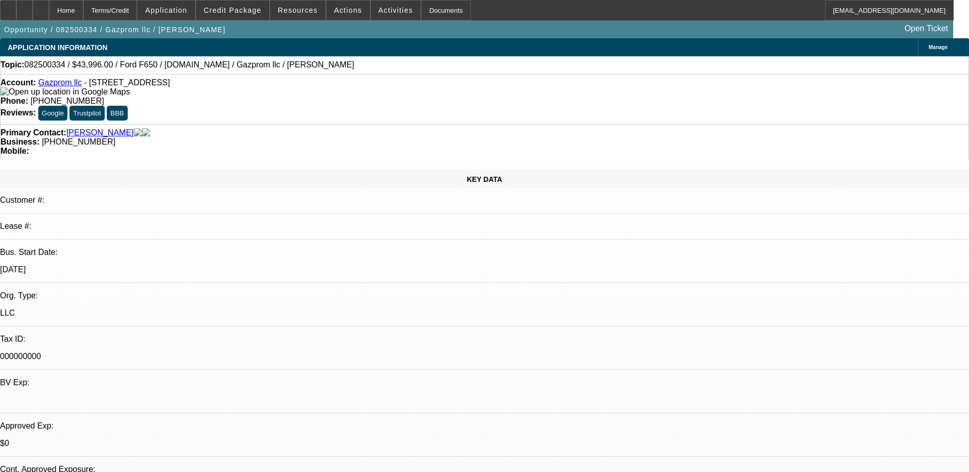
select select "0.1"
select select "4"
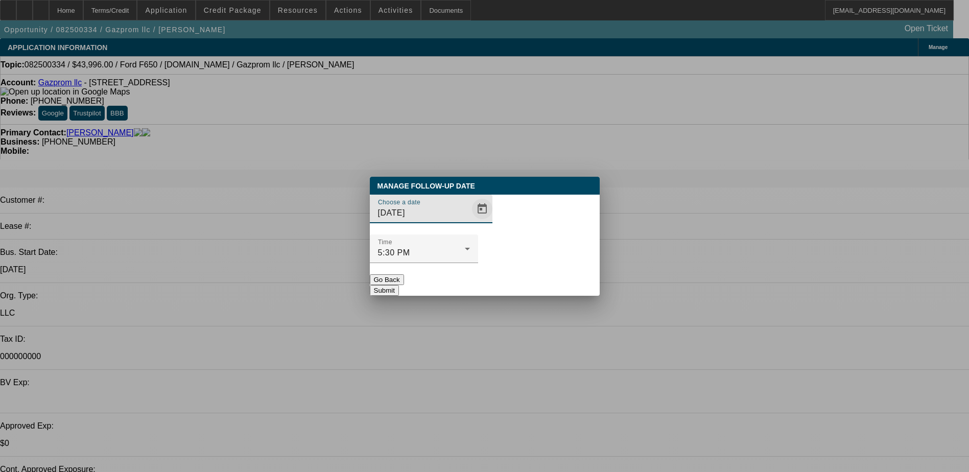
click at [470, 221] on span "Open calendar" at bounding box center [482, 209] width 25 height 25
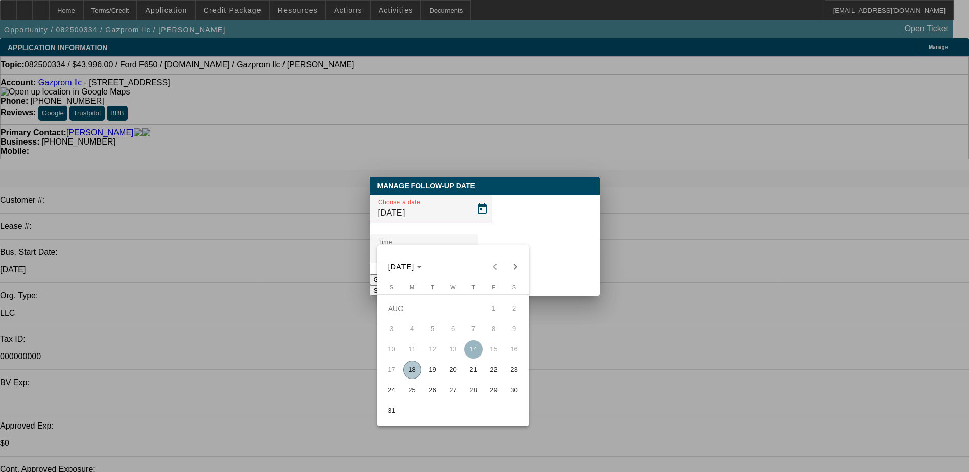
click at [453, 372] on span "20" at bounding box center [453, 369] width 18 height 18
type input "8/20/2025"
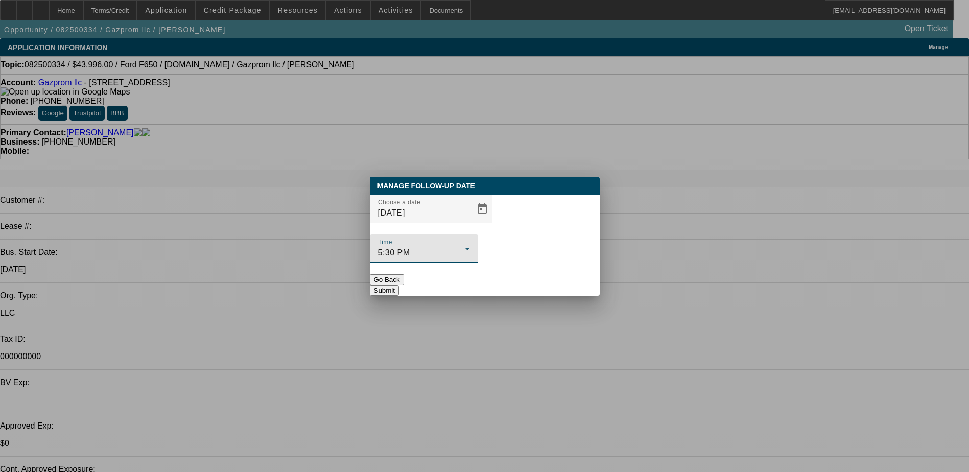
click at [465, 247] on div "5:30 PM" at bounding box center [421, 253] width 87 height 12
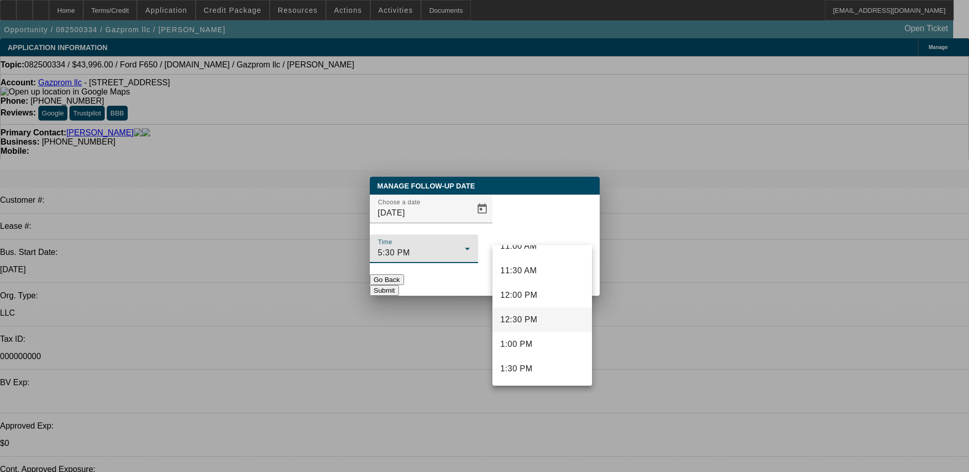
scroll to position [542, 0]
click at [527, 307] on span "12:00 PM" at bounding box center [518, 308] width 37 height 12
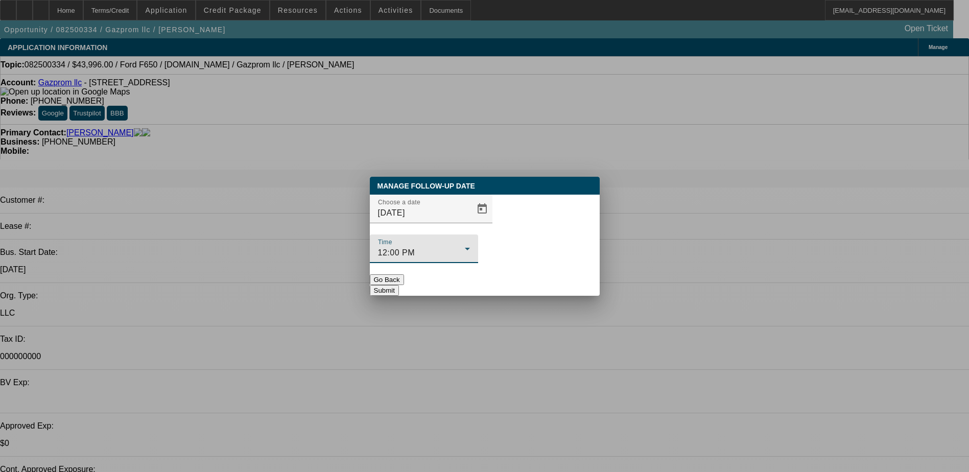
click at [465, 247] on div "12:00 PM" at bounding box center [421, 253] width 87 height 12
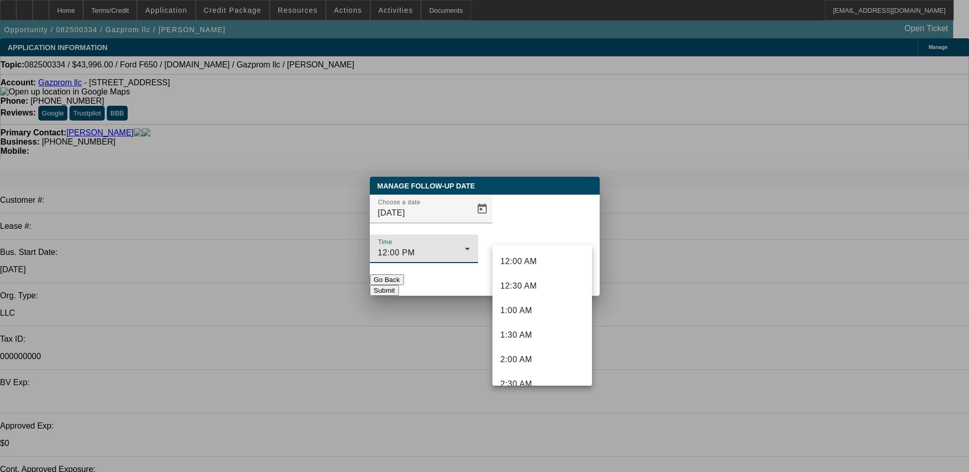
scroll to position [476, 0]
click at [535, 276] on span "10:00 AM" at bounding box center [518, 275] width 37 height 12
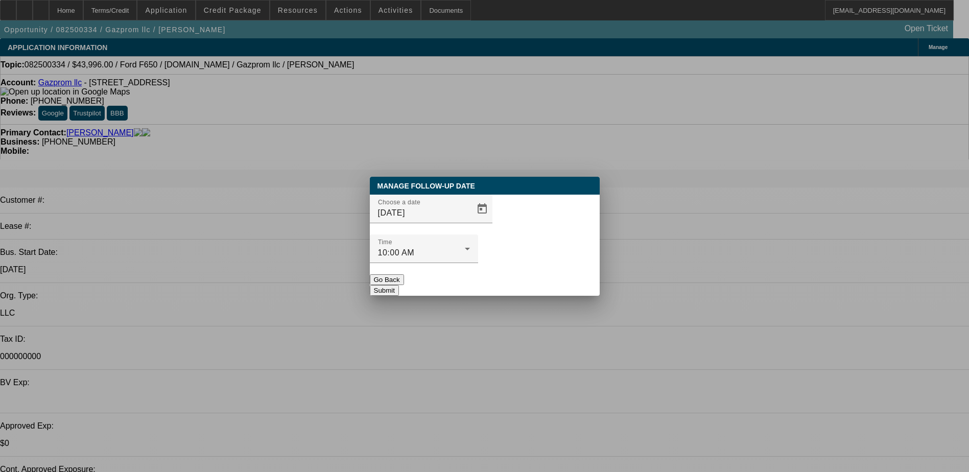
click at [399, 285] on button "Submit" at bounding box center [384, 290] width 29 height 11
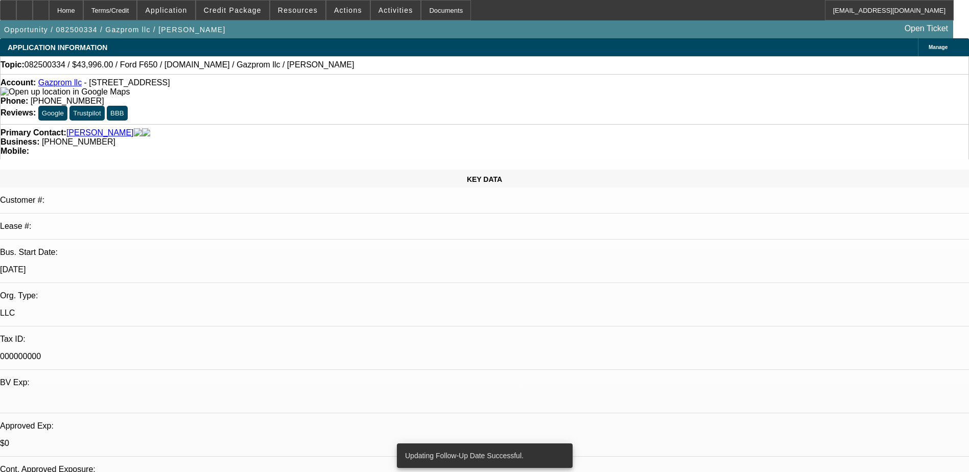
radio input "true"
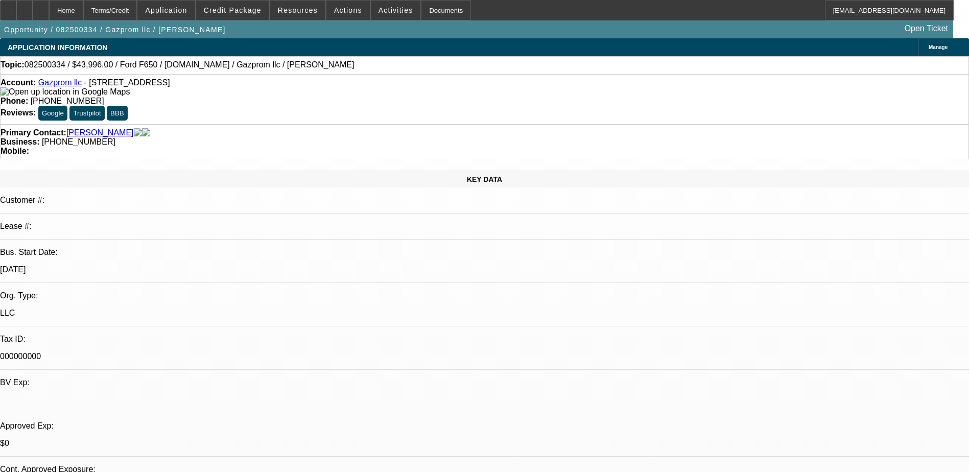
type textarea "# not in service. dm'd on messenger"
radio input "true"
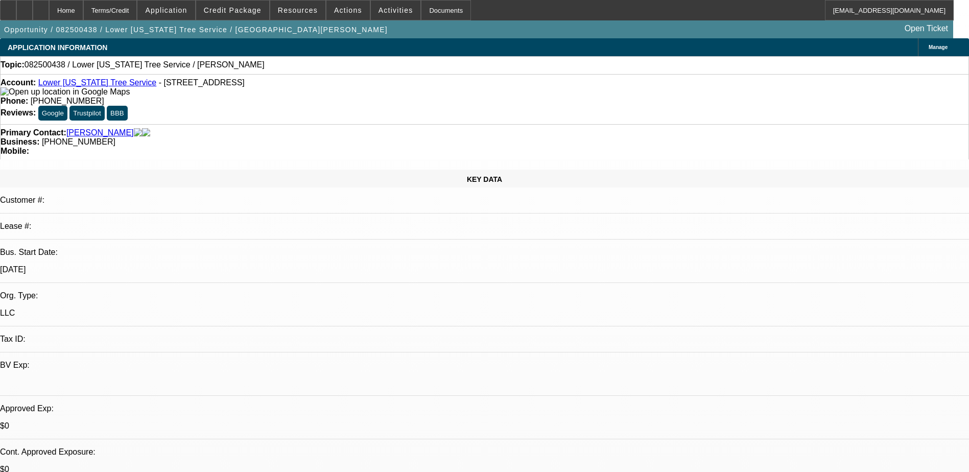
select select "0"
select select "2"
select select "0.1"
select select "4"
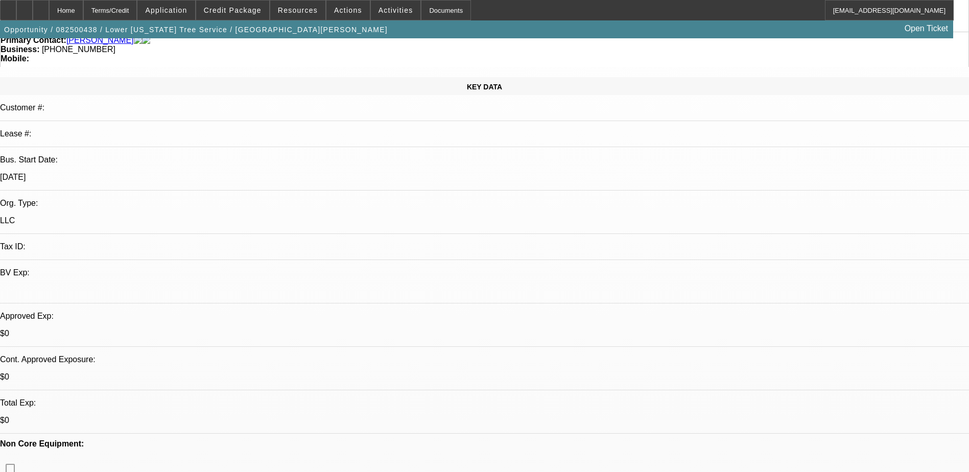
scroll to position [102, 0]
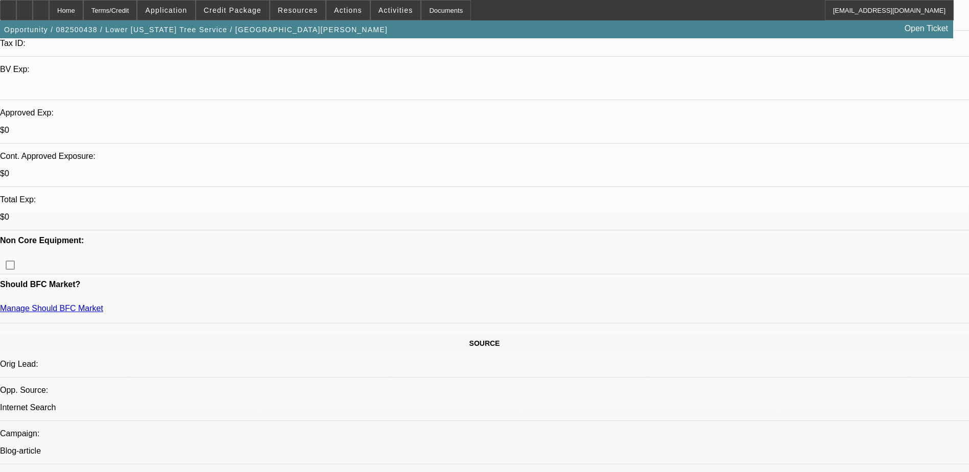
scroll to position [306, 0]
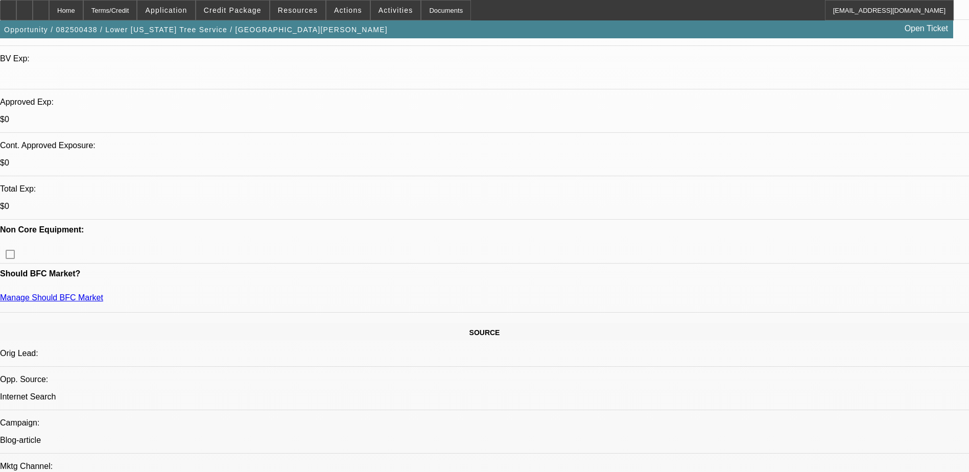
click at [464, 27] on div "Opportunity / 082500438 / Lower [US_STATE] Tree Service / [GEOGRAPHIC_DATA][PER…" at bounding box center [476, 29] width 953 height 18
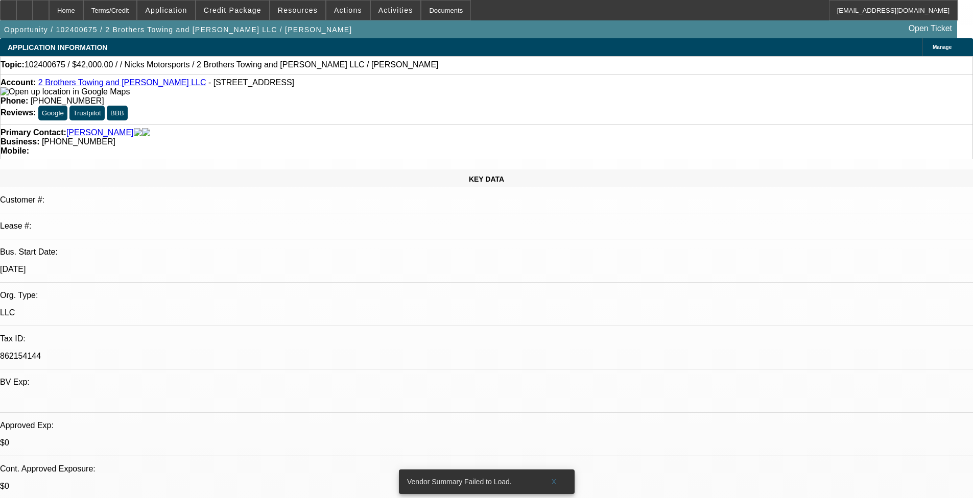
select select "0"
select select "2"
select select "0.1"
select select "4"
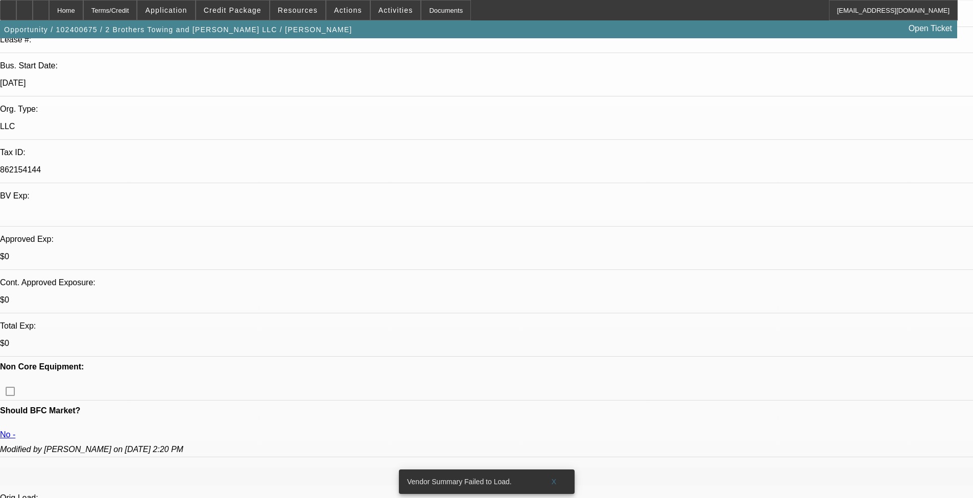
scroll to position [204, 0]
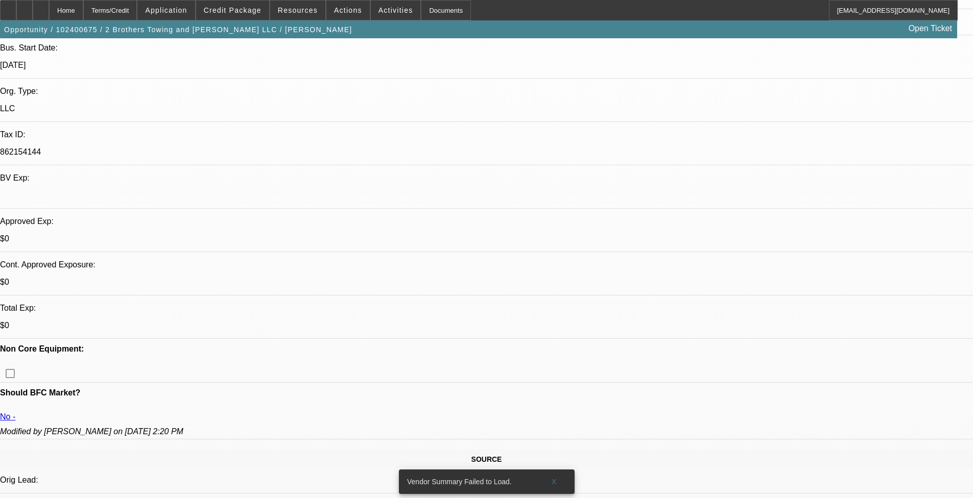
click at [408, 408] on span "X" at bounding box center [554, 482] width 6 height 8
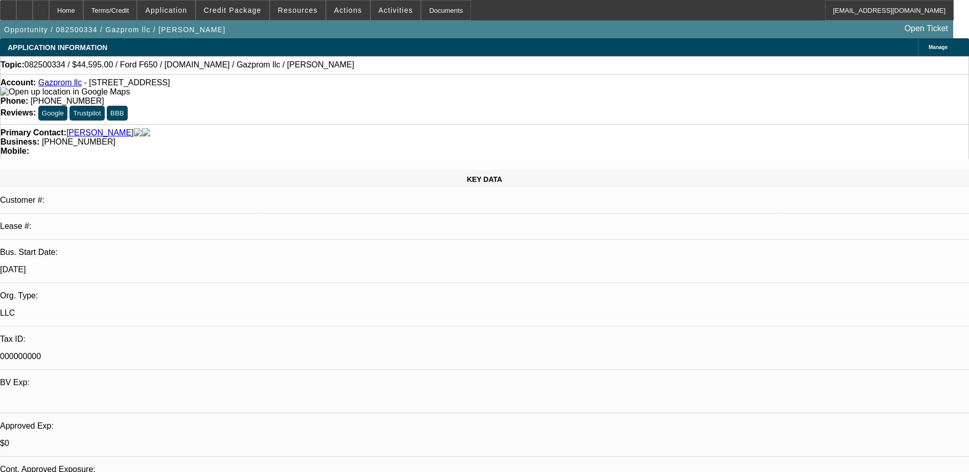
select select "0"
select select "2"
select select "0.1"
select select "4"
select select "0.2"
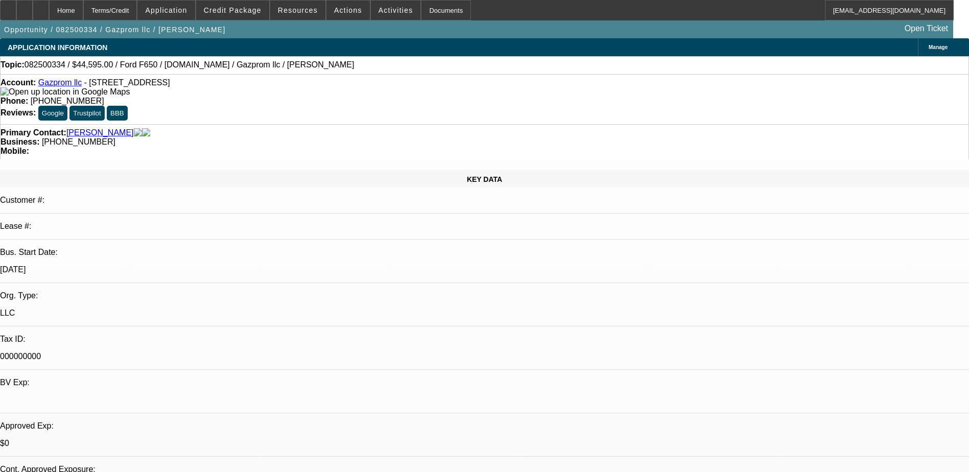
select select "0"
select select "2"
select select "0.1"
select select "4"
click at [429, 96] on div "Phone: [PHONE_NUMBER]" at bounding box center [485, 100] width 968 height 9
